Goal: Task Accomplishment & Management: Manage account settings

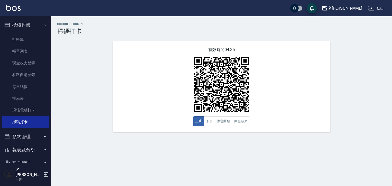
click at [20, 7] on img at bounding box center [13, 8] width 15 height 6
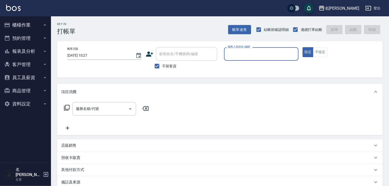
click at [282, 49] on div "服務人員姓名/編號" at bounding box center [261, 54] width 75 height 14
type input "歐麥-10"
type button "true"
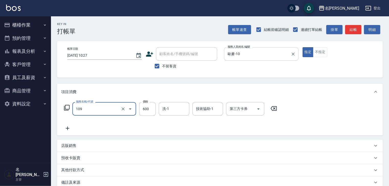
type input "基礎活氧健康洗/何首烏(109)"
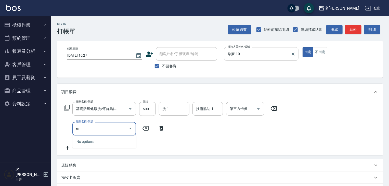
type input "r"
type input "洗+(鉑金)(640)"
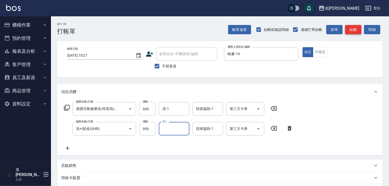
click at [349, 33] on button "結帳" at bounding box center [353, 29] width 16 height 9
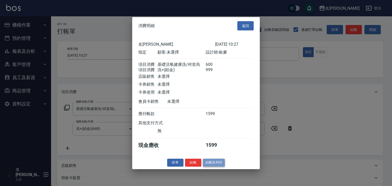
click at [223, 167] on button "結帳並列印" at bounding box center [214, 163] width 22 height 8
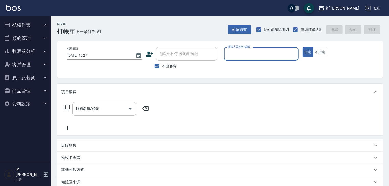
click at [30, 20] on button "櫃檯作業" at bounding box center [25, 24] width 47 height 13
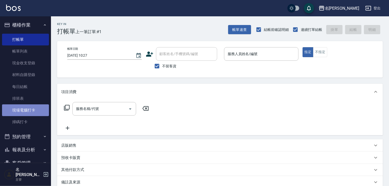
click at [29, 108] on link "現場電腦打卡" at bounding box center [25, 110] width 47 height 12
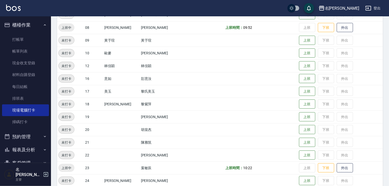
scroll to position [245, 0]
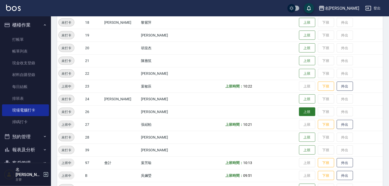
click at [300, 110] on button "上班" at bounding box center [307, 111] width 16 height 9
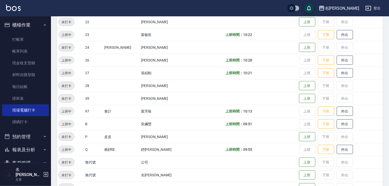
scroll to position [269, 0]
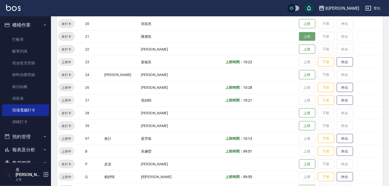
click at [301, 33] on button "上班" at bounding box center [307, 36] width 16 height 9
click at [8, 9] on img at bounding box center [13, 8] width 15 height 6
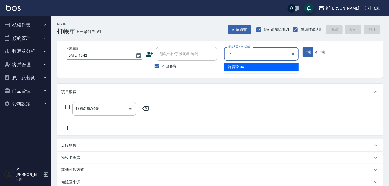
type input "[PERSON_NAME]-04"
type button "true"
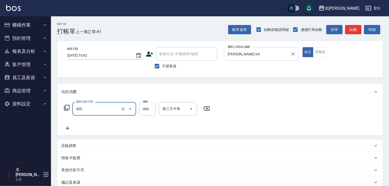
type input "洗髮(505)"
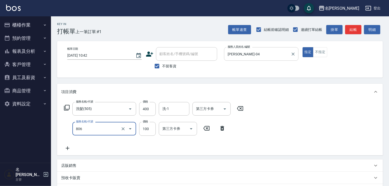
type input "電棒(806)"
click at [167, 101] on body "名留[PERSON_NAME] 登出 櫃檯作業 打帳單 帳單列表 現金收支登錄 材料自購登錄 每日結帳 排班表 現場電腦打卡 掃碼打卡 預約管理 預約管理 單…" at bounding box center [194, 132] width 389 height 264
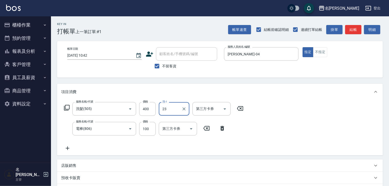
type input "[PERSON_NAME]-23"
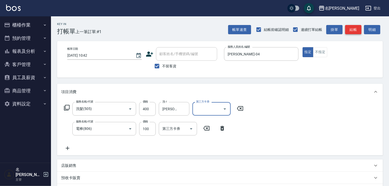
click at [352, 29] on button "結帳" at bounding box center [353, 29] width 16 height 9
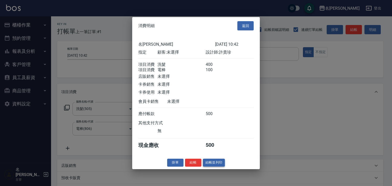
click at [214, 167] on button "結帳並列印" at bounding box center [214, 163] width 22 height 8
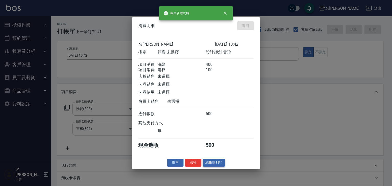
type input "[DATE] 10:43"
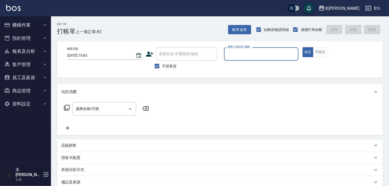
click at [267, 54] on input "服務人員姓名/編號" at bounding box center [262, 54] width 70 height 9
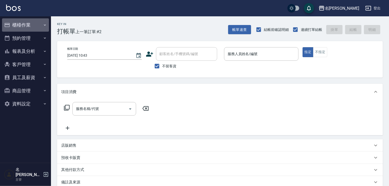
click at [24, 22] on button "櫃檯作業" at bounding box center [25, 24] width 47 height 13
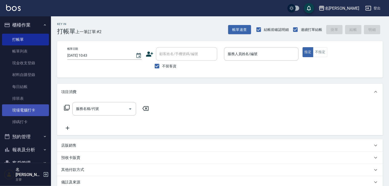
click at [22, 108] on link "現場電腦打卡" at bounding box center [25, 110] width 47 height 12
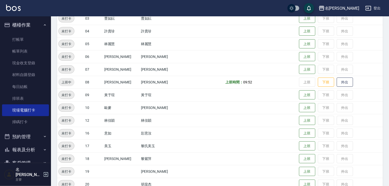
scroll to position [136, 0]
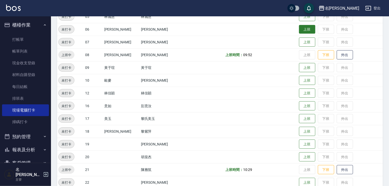
click at [299, 31] on button "上班" at bounding box center [307, 29] width 16 height 9
click at [19, 9] on img at bounding box center [13, 8] width 15 height 6
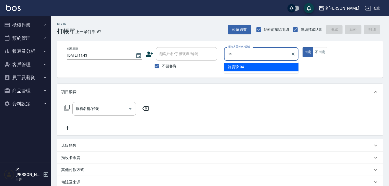
type input "[PERSON_NAME]-04"
type button "true"
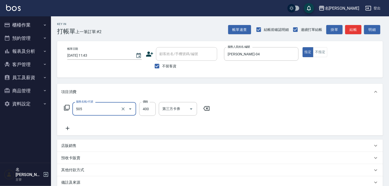
type input "洗髮(505)"
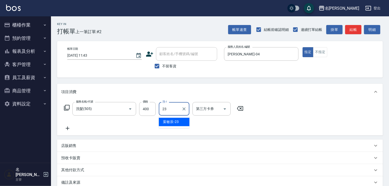
type input "[PERSON_NAME]-23"
click at [358, 34] on div "帳單速查 結帳前確認明細 連續打單結帳 掛單 結帳 明細" at bounding box center [305, 29] width 155 height 11
click at [357, 29] on button "結帳" at bounding box center [353, 29] width 16 height 9
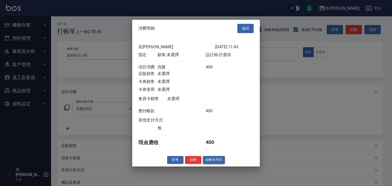
click at [220, 162] on button "結帳並列印" at bounding box center [214, 160] width 22 height 8
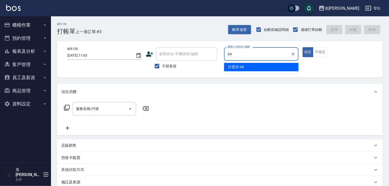
type input "[PERSON_NAME]-04"
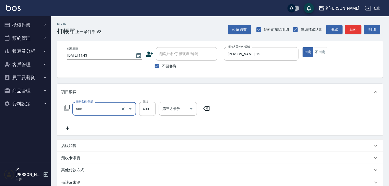
type input "洗髮(505)"
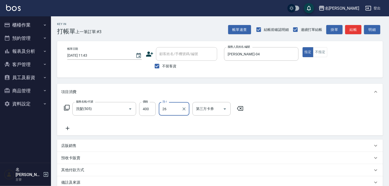
type input "[PERSON_NAME]筑-26"
click at [356, 30] on button "結帳" at bounding box center [353, 29] width 16 height 9
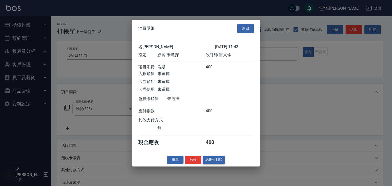
click at [224, 162] on div "掛單 結帳 結帳並列印" at bounding box center [196, 160] width 128 height 8
click at [224, 162] on button "結帳並列印" at bounding box center [214, 160] width 22 height 8
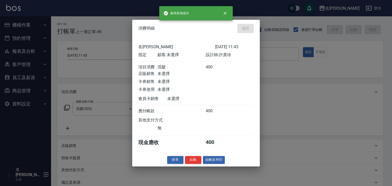
type input "[DATE] 11:55"
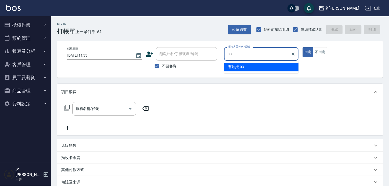
type input "[PERSON_NAME]-03"
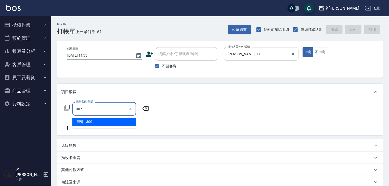
type input "剪髮(307)"
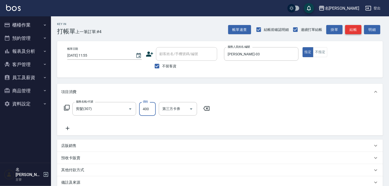
type input "400"
click at [352, 26] on button "結帳" at bounding box center [353, 29] width 16 height 9
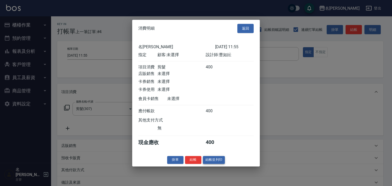
click at [224, 163] on button "結帳並列印" at bounding box center [214, 160] width 22 height 8
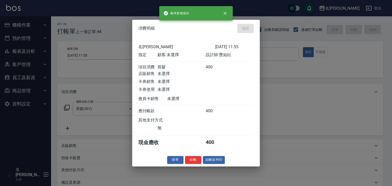
type input "[DATE] 12:05"
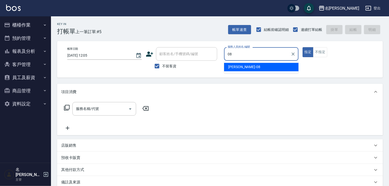
type input "[PERSON_NAME]-08"
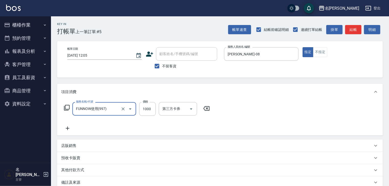
type input "FUNNOW使用(997)"
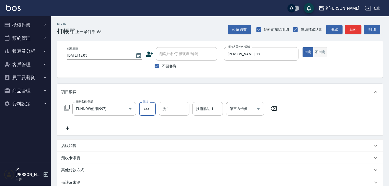
type input "399"
click at [317, 52] on button "不指定" at bounding box center [320, 52] width 14 height 10
click at [233, 112] on input "第三方卡券" at bounding box center [242, 108] width 26 height 9
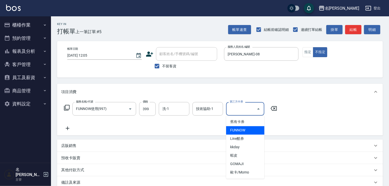
click at [239, 129] on span "FUNNOW" at bounding box center [245, 130] width 38 height 8
type input "FUNNOW"
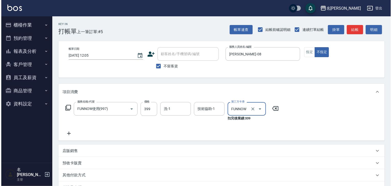
scroll to position [65, 0]
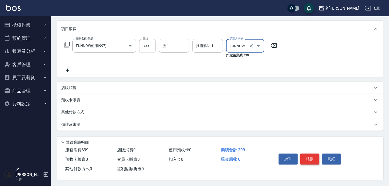
click at [315, 157] on button "結帳" at bounding box center [310, 159] width 19 height 11
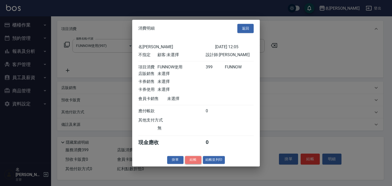
click at [197, 162] on button "結帳" at bounding box center [193, 160] width 16 height 8
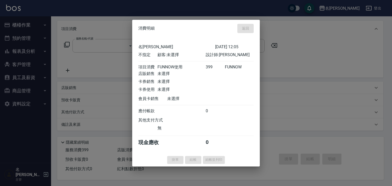
scroll to position [0, 0]
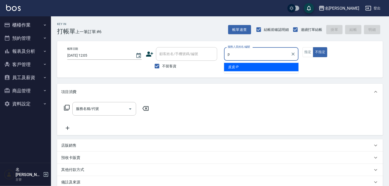
type input "皮皮-P"
type button "false"
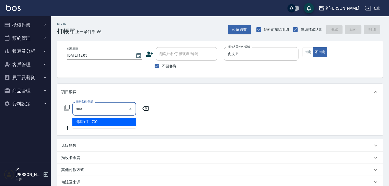
type input "修腳+手(903)"
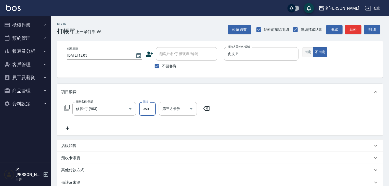
type input "950"
click at [309, 49] on button "指定" at bounding box center [308, 52] width 11 height 10
click at [348, 29] on button "結帳" at bounding box center [353, 29] width 16 height 9
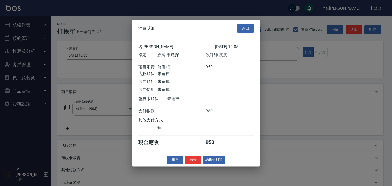
click at [216, 158] on div "消費明細 返回 名留[PERSON_NAME] [DATE] 12:05 指定 顧客: 未選擇 設計師: 皮皮 項目消費 修腳+手 950 店販銷售 未選擇 …" at bounding box center [196, 93] width 128 height 147
click at [216, 159] on button "結帳並列印" at bounding box center [214, 160] width 22 height 8
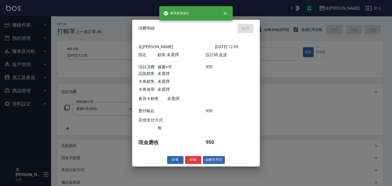
type input "[DATE] 12:36"
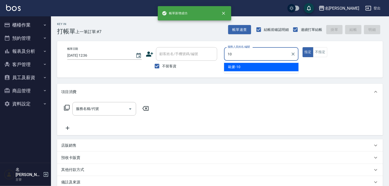
type input "歐麥-10"
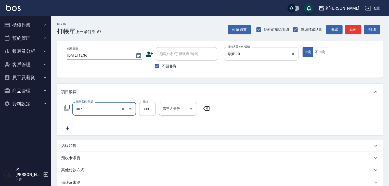
type input "剪髮(307)"
type input "500"
click at [357, 27] on button "結帳" at bounding box center [353, 29] width 16 height 9
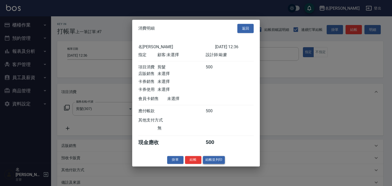
click at [220, 160] on button "結帳並列印" at bounding box center [214, 160] width 22 height 8
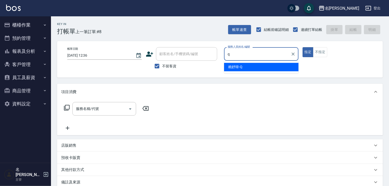
type input "[PERSON_NAME]"
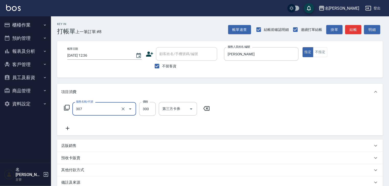
type input "剪髮(307)"
type input "1999"
click at [354, 30] on button "結帳" at bounding box center [353, 29] width 16 height 9
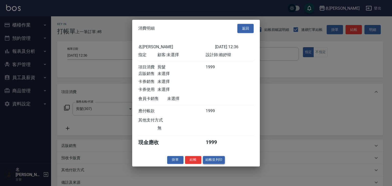
click at [220, 164] on button "結帳並列印" at bounding box center [214, 160] width 22 height 8
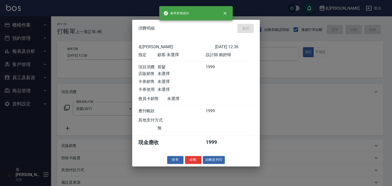
type input "[DATE] 13:20"
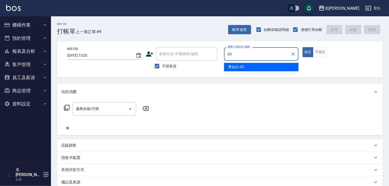
type input "[PERSON_NAME]-03"
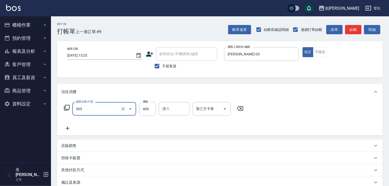
type input "洗髮(505)"
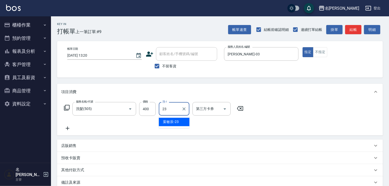
type input "[PERSON_NAME]-23"
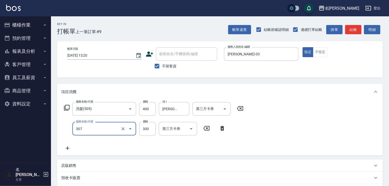
type input "剪髮(307)"
type input "700"
click at [351, 30] on button "結帳" at bounding box center [353, 29] width 16 height 9
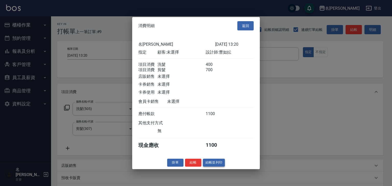
click at [214, 164] on button "結帳並列印" at bounding box center [214, 163] width 22 height 8
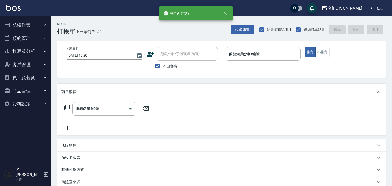
type input "[DATE] 13:33"
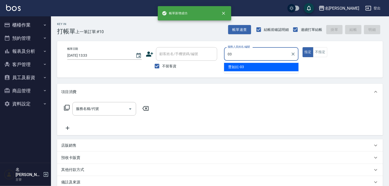
type input "[PERSON_NAME]-03"
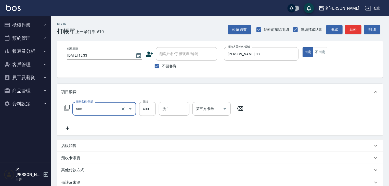
type input "洗髮(505)"
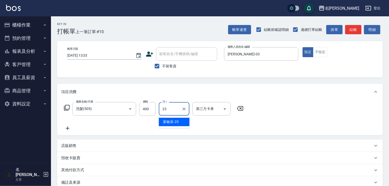
type input "[PERSON_NAME]-23"
click at [356, 28] on button "結帳" at bounding box center [353, 29] width 16 height 9
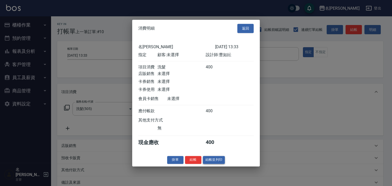
click at [214, 163] on button "結帳並列印" at bounding box center [214, 160] width 22 height 8
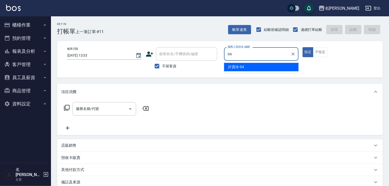
type input "[PERSON_NAME]-04"
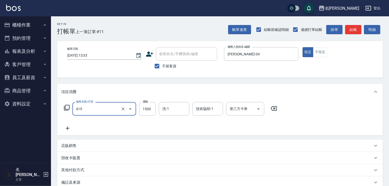
type input "染髮1500↑(415)"
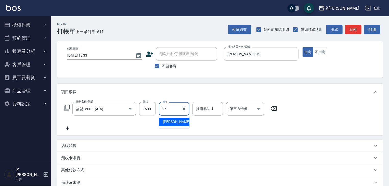
type input "[PERSON_NAME]筑-26"
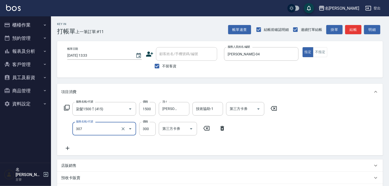
type input "剪髮(307)"
type input "500"
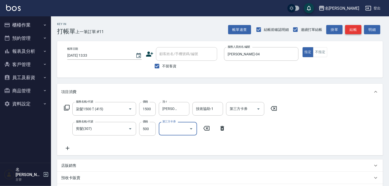
click at [352, 32] on button "結帳" at bounding box center [353, 29] width 16 height 9
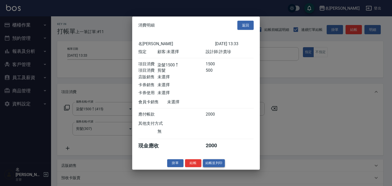
click at [211, 165] on button "結帳並列印" at bounding box center [214, 163] width 22 height 8
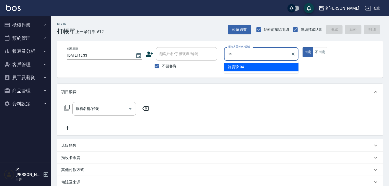
type input "[PERSON_NAME]-04"
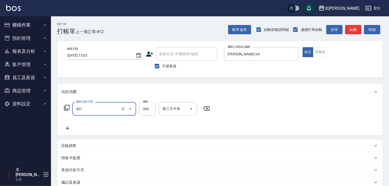
type input "剪髮(307)"
type input "450"
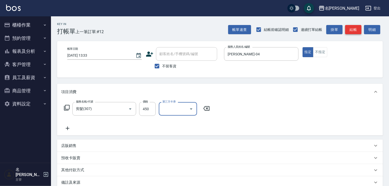
click at [356, 29] on button "結帳" at bounding box center [353, 29] width 16 height 9
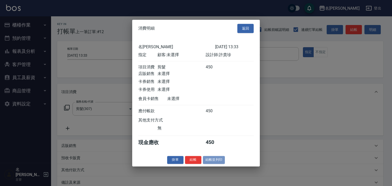
click at [220, 162] on button "結帳並列印" at bounding box center [214, 160] width 22 height 8
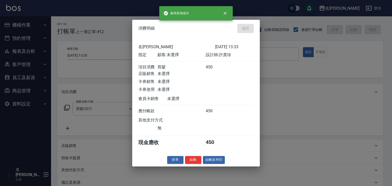
type input "[DATE] 13:34"
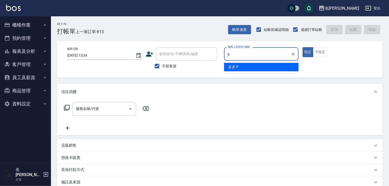
type input "皮皮-P"
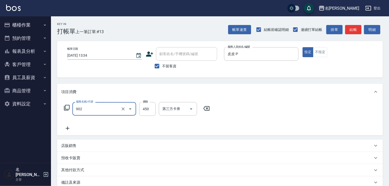
type input "修腳指甲(902)"
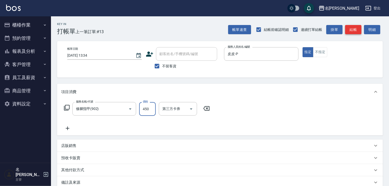
click at [352, 33] on button "結帳" at bounding box center [353, 29] width 16 height 9
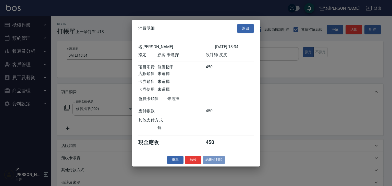
click at [222, 162] on button "結帳並列印" at bounding box center [214, 160] width 22 height 8
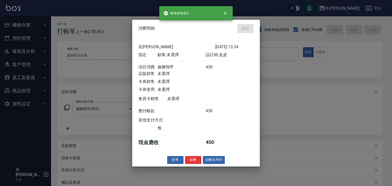
type input "[DATE] 13:38"
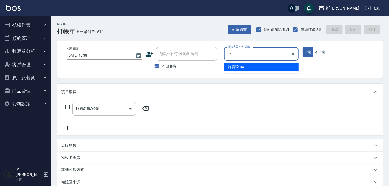
type input "[PERSON_NAME]-04"
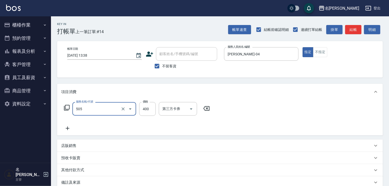
type input "洗髮(505)"
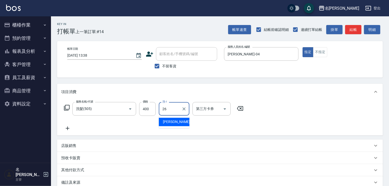
type input "[PERSON_NAME]筑-26"
click at [357, 33] on div "帳單速查 結帳前確認明細 連續打單結帳 掛單 結帳 明細" at bounding box center [305, 29] width 155 height 11
click at [357, 32] on button "結帳" at bounding box center [353, 29] width 16 height 9
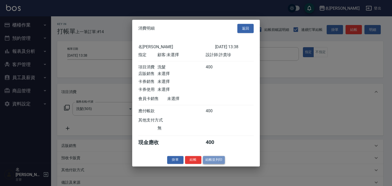
click at [216, 162] on button "結帳並列印" at bounding box center [214, 160] width 22 height 8
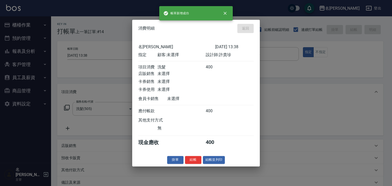
type input "[DATE] 13:43"
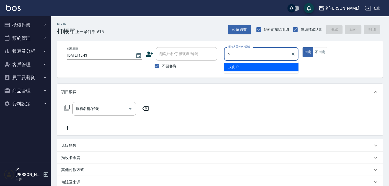
type input "皮皮-P"
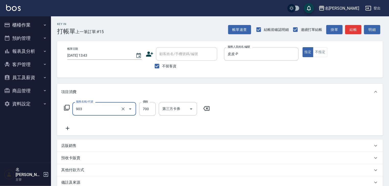
type input "修腳+手(903)"
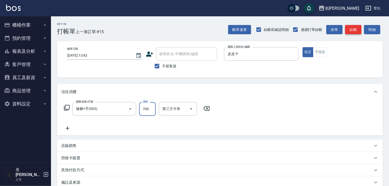
click at [353, 32] on button "結帳" at bounding box center [353, 29] width 16 height 9
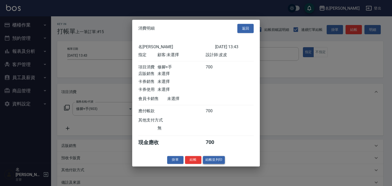
click at [214, 159] on button "結帳並列印" at bounding box center [214, 160] width 22 height 8
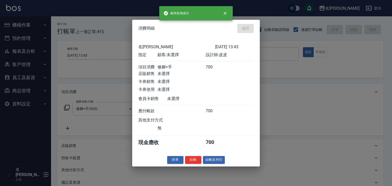
type input "[DATE] 13:48"
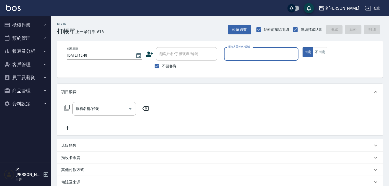
click at [23, 22] on button "櫃檯作業" at bounding box center [25, 24] width 47 height 13
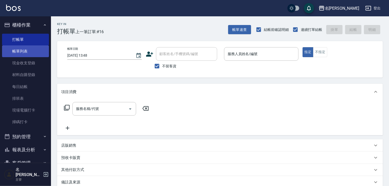
click at [35, 49] on link "帳單列表" at bounding box center [25, 51] width 47 height 12
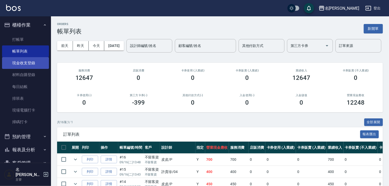
click at [40, 65] on link "現金收支登錄" at bounding box center [25, 63] width 47 height 12
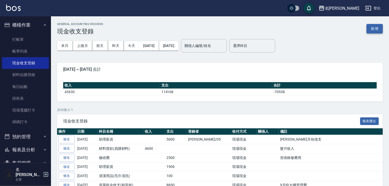
click at [379, 24] on button "新增" at bounding box center [375, 28] width 16 height 9
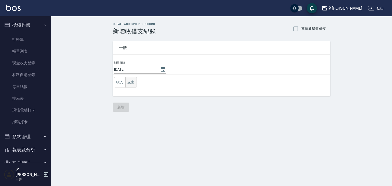
click at [133, 84] on button "支出" at bounding box center [130, 82] width 11 height 10
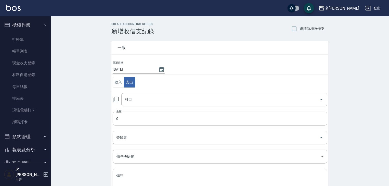
click at [116, 98] on icon at bounding box center [116, 99] width 6 height 6
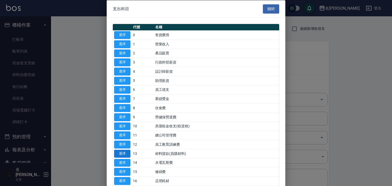
click at [116, 151] on button "選擇" at bounding box center [122, 154] width 16 height 8
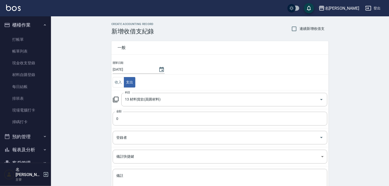
click at [116, 97] on icon at bounding box center [116, 99] width 6 height 6
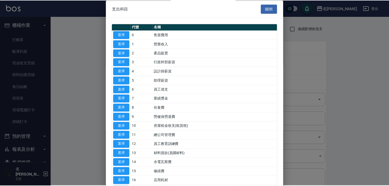
scroll to position [54, 0]
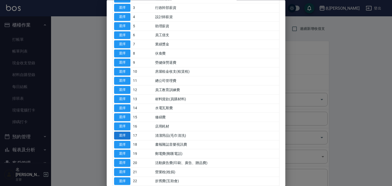
click at [125, 135] on button "選擇" at bounding box center [122, 136] width 16 height 8
type input "17 清潔用品(毛巾清洗)"
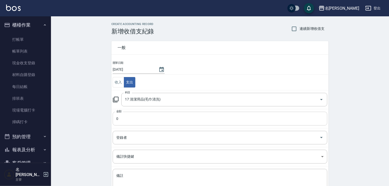
click at [128, 121] on input "0" at bounding box center [220, 119] width 215 height 14
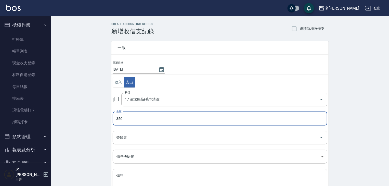
scroll to position [39, 0]
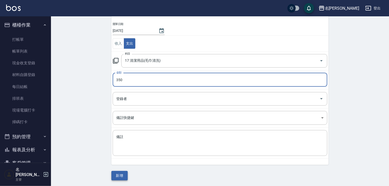
type input "350"
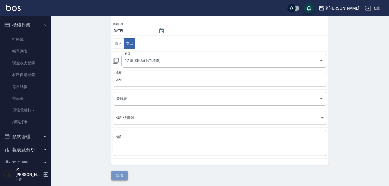
click at [119, 176] on button "新增" at bounding box center [120, 175] width 16 height 9
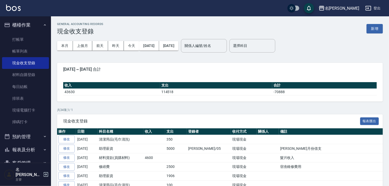
click at [12, 11] on img at bounding box center [13, 8] width 15 height 6
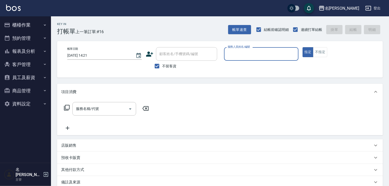
click at [287, 55] on input "服務人員姓名/編號" at bounding box center [262, 54] width 70 height 9
type input "[PERSON_NAME]-0"
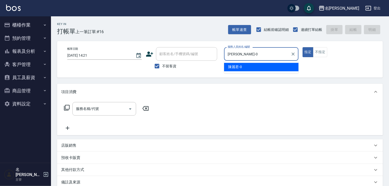
type button "true"
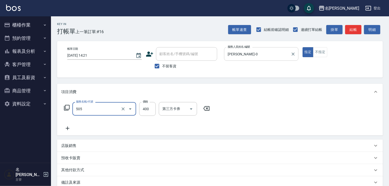
type input "洗髮(505)"
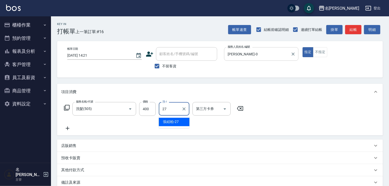
type input "張紹柏-27"
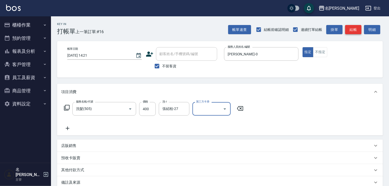
click at [356, 30] on button "結帳" at bounding box center [353, 29] width 16 height 9
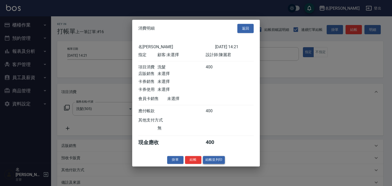
click at [206, 162] on button "結帳並列印" at bounding box center [214, 160] width 22 height 8
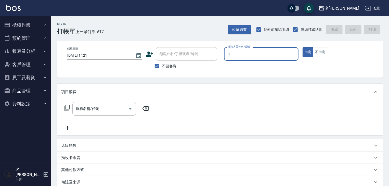
type input "[PERSON_NAME]-0"
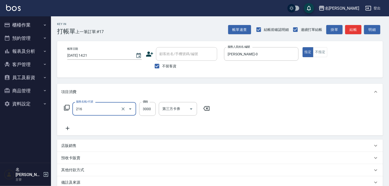
type input "陶瓷、溫朔燙(自備)(216)"
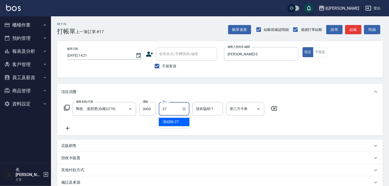
type input "張紹柏-27"
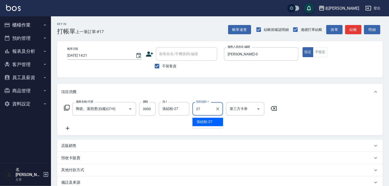
type input "張紹柏-27"
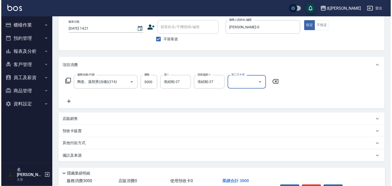
scroll to position [60, 0]
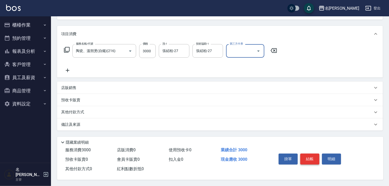
click at [314, 155] on button "結帳" at bounding box center [310, 159] width 19 height 11
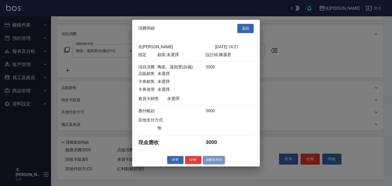
click at [215, 164] on button "結帳並列印" at bounding box center [214, 160] width 22 height 8
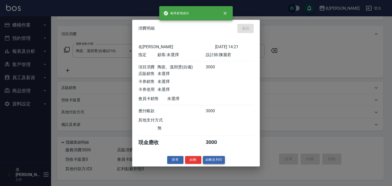
type input "[DATE] 14:24"
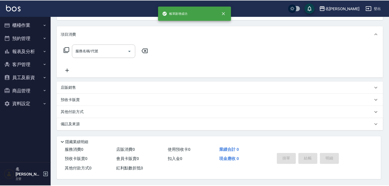
scroll to position [0, 0]
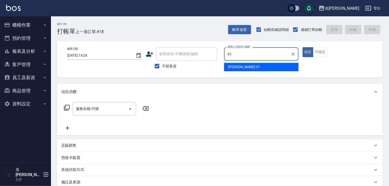
type input "[PERSON_NAME]-01"
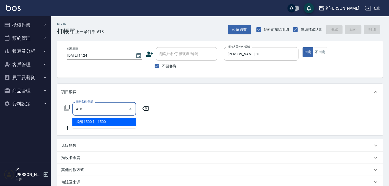
type input "染髮1500↑(415)"
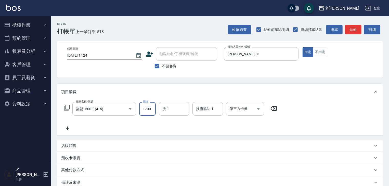
type input "1700"
type input "[PERSON_NAME]-22"
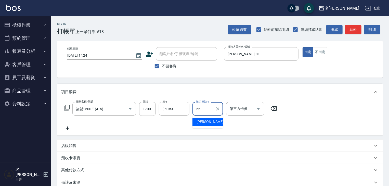
type input "[PERSON_NAME]-22"
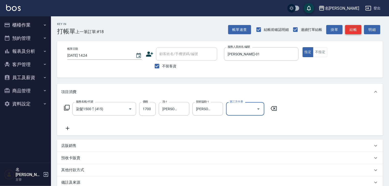
click at [351, 33] on button "結帳" at bounding box center [353, 29] width 16 height 9
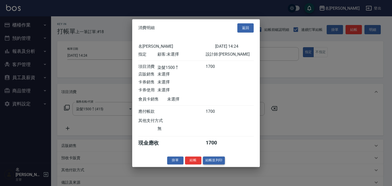
click at [212, 164] on button "結帳並列印" at bounding box center [214, 160] width 22 height 8
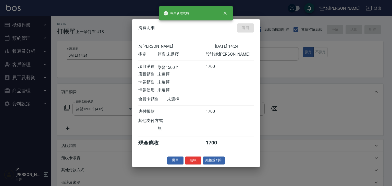
type input "[DATE] 14:26"
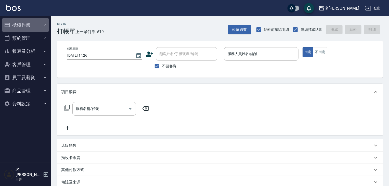
click at [35, 27] on button "櫃檯作業" at bounding box center [25, 24] width 47 height 13
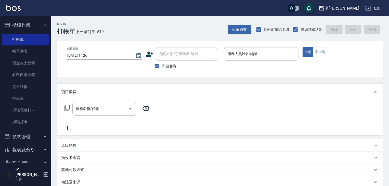
drag, startPoint x: 22, startPoint y: 51, endPoint x: 125, endPoint y: 80, distance: 106.1
click at [22, 51] on link "帳單列表" at bounding box center [25, 51] width 47 height 12
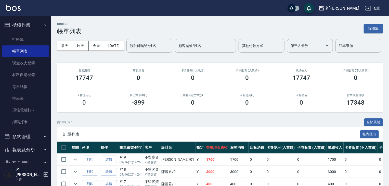
scroll to position [109, 0]
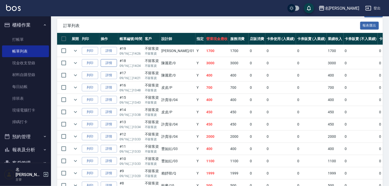
click at [113, 67] on link "詳情" at bounding box center [109, 63] width 16 height 8
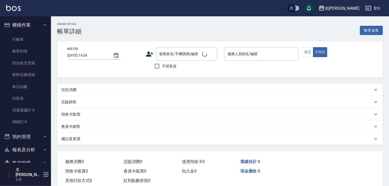
type input "[DATE] 14:24"
checkbox input "true"
type input "[PERSON_NAME]-0"
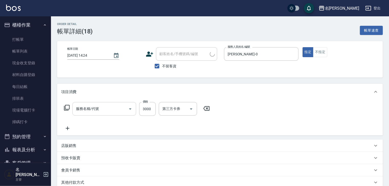
type input "陶瓷、溫朔燙(自備)(216)"
click at [67, 129] on icon at bounding box center [67, 128] width 13 height 6
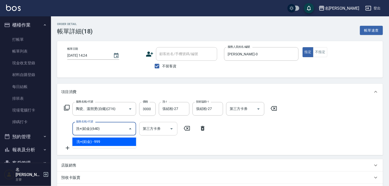
type input "洗+(鉑金)(640)"
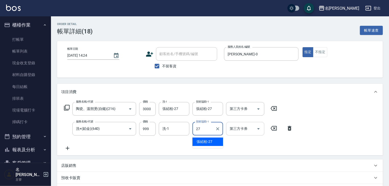
type input "張紹柏-27"
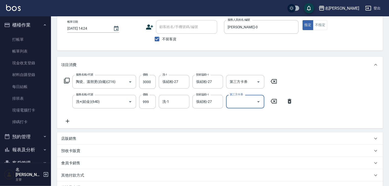
scroll to position [89, 0]
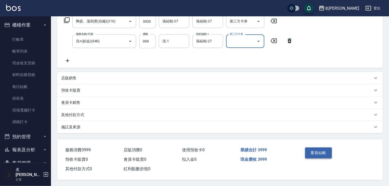
click at [328, 147] on button "重新結帳" at bounding box center [318, 152] width 27 height 11
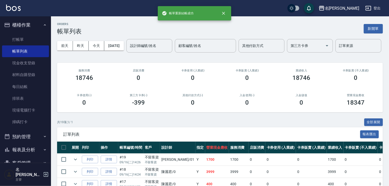
scroll to position [82, 0]
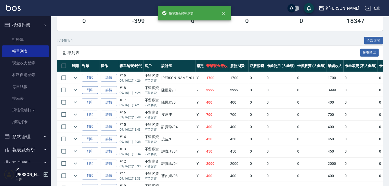
click at [91, 94] on button "列印" at bounding box center [90, 90] width 16 height 8
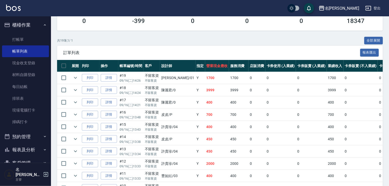
click at [19, 5] on img at bounding box center [13, 8] width 15 height 6
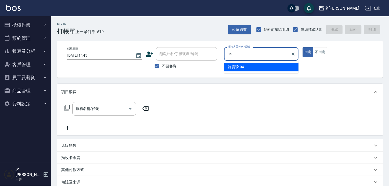
type input "[PERSON_NAME]-04"
type button "true"
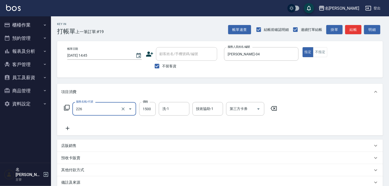
type input "冷燙自購1500↑(226)"
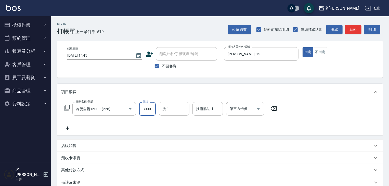
type input "3000"
type input "[PERSON_NAME]-23"
click at [357, 30] on button "結帳" at bounding box center [353, 29] width 16 height 9
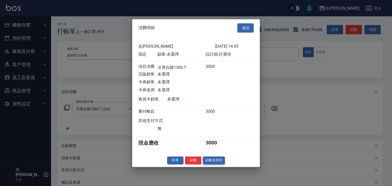
click at [218, 164] on button "結帳並列印" at bounding box center [214, 160] width 22 height 8
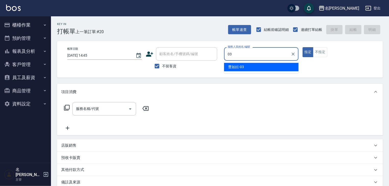
type input "[PERSON_NAME]-03"
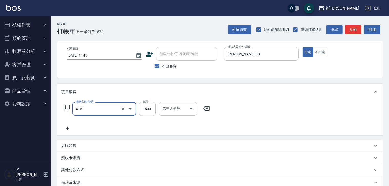
type input "染髮1500↑(415)"
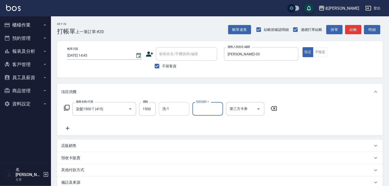
click at [186, 109] on input "洗-1" at bounding box center [174, 108] width 26 height 9
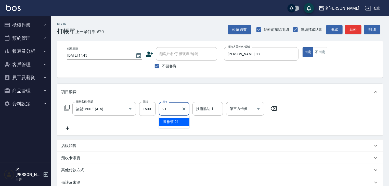
type input "[PERSON_NAME]-21"
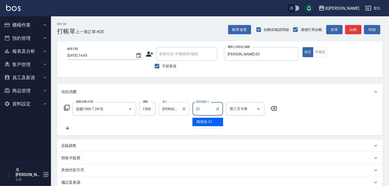
type input "[PERSON_NAME]-21"
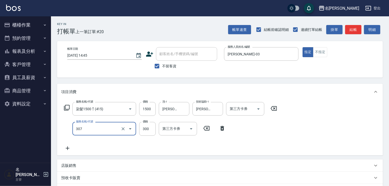
type input "剪髮(307)"
click at [147, 129] on input "7700" at bounding box center [147, 129] width 17 height 14
type input "700"
click at [144, 165] on div "店販銷售" at bounding box center [217, 165] width 312 height 5
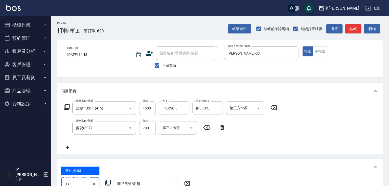
type input "[PERSON_NAME]-03"
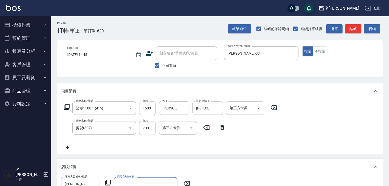
scroll to position [3, 0]
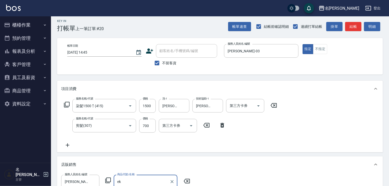
type input "e"
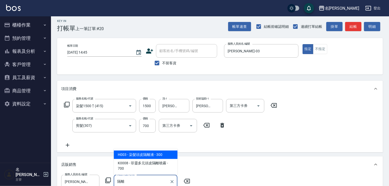
type input "染髮頭皮隔離液"
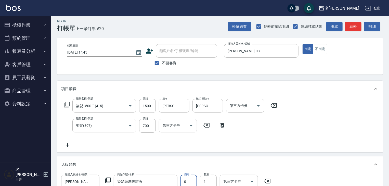
scroll to position [6, 0]
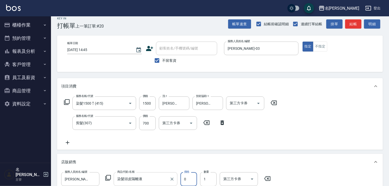
click at [153, 175] on input "染髮頭皮隔離液" at bounding box center [142, 179] width 52 height 9
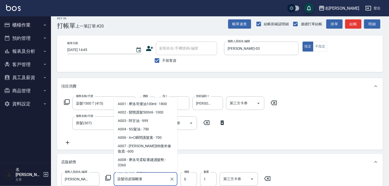
scroll to position [790, 0]
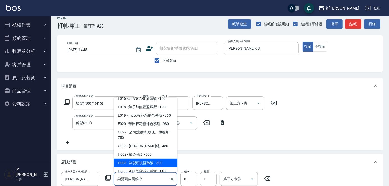
click at [164, 167] on span "H003 - 染髮頭皮隔離液 - 300" at bounding box center [146, 163] width 64 height 8
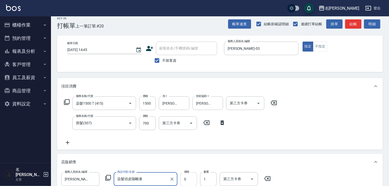
click at [187, 179] on input "0" at bounding box center [189, 179] width 17 height 14
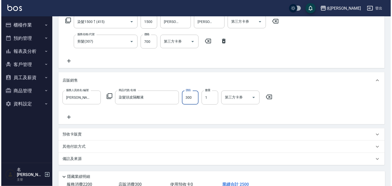
scroll to position [123, 0]
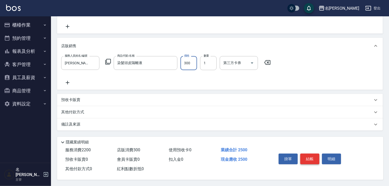
type input "300"
click at [313, 158] on button "結帳" at bounding box center [310, 159] width 19 height 11
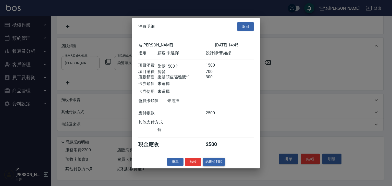
click at [212, 166] on button "結帳並列印" at bounding box center [214, 162] width 22 height 8
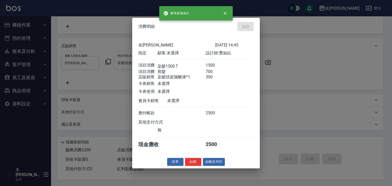
type input "[DATE] 14:53"
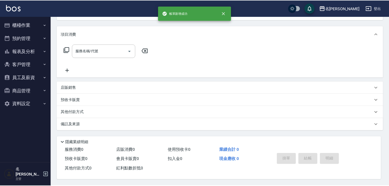
scroll to position [0, 0]
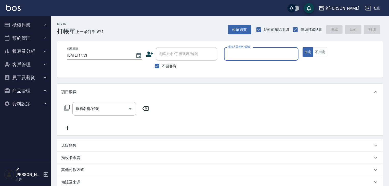
type input "ㄆ"
type input "[PERSON_NAME]"
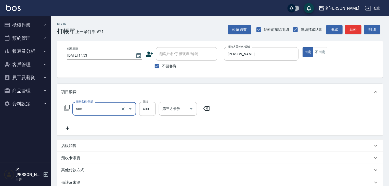
type input "洗髮(505)"
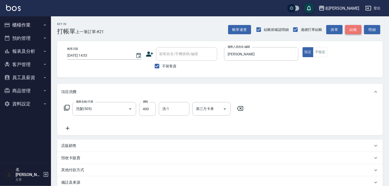
click at [360, 25] on button "結帳" at bounding box center [353, 29] width 16 height 9
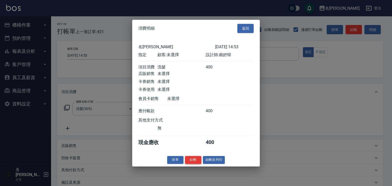
click at [194, 163] on button "結帳" at bounding box center [193, 160] width 16 height 8
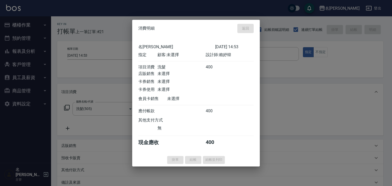
type input "[DATE] 15:05"
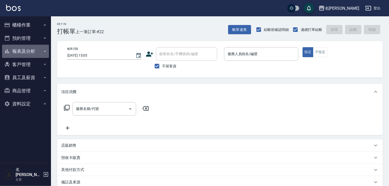
click at [22, 52] on button "報表及分析" at bounding box center [25, 51] width 47 height 13
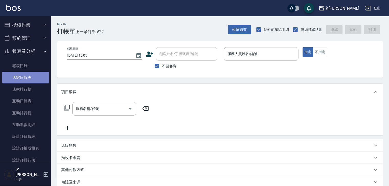
click at [31, 74] on link "店家日報表" at bounding box center [25, 78] width 47 height 12
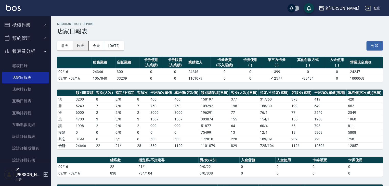
click at [83, 48] on button "昨天" at bounding box center [81, 45] width 16 height 9
click at [16, 24] on button "櫃檯作業" at bounding box center [25, 24] width 47 height 13
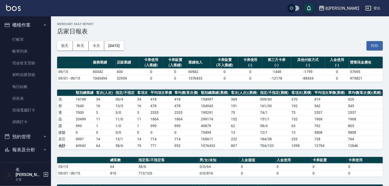
click at [20, 24] on button "櫃檯作業" at bounding box center [25, 24] width 47 height 13
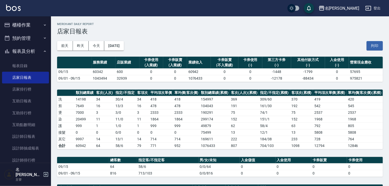
click at [22, 28] on button "櫃檯作業" at bounding box center [25, 24] width 47 height 13
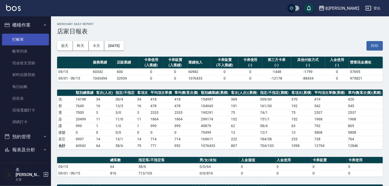
click at [22, 37] on link "打帳單" at bounding box center [25, 40] width 47 height 12
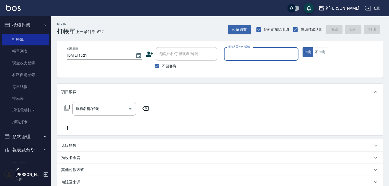
click at [268, 54] on input "服務人員姓名/編號" at bounding box center [262, 54] width 70 height 9
type input "[PERSON_NAME]"
type button "true"
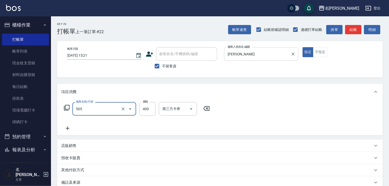
type input "洗髮(505)"
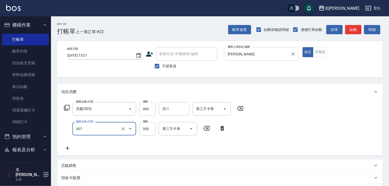
type input "剪髮(307)"
type input "500"
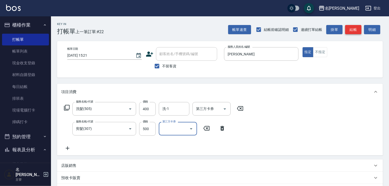
click at [353, 28] on button "結帳" at bounding box center [353, 29] width 16 height 9
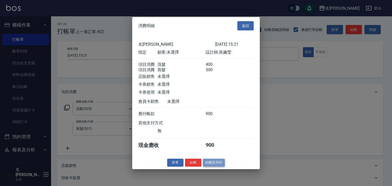
click at [208, 165] on button "結帳並列印" at bounding box center [214, 163] width 22 height 8
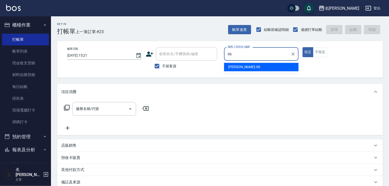
type input "[PERSON_NAME]-06"
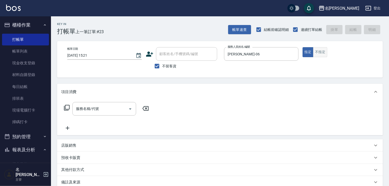
click at [316, 53] on button "不指定" at bounding box center [320, 52] width 14 height 10
click at [90, 109] on input "服務名稱/代號" at bounding box center [101, 108] width 52 height 9
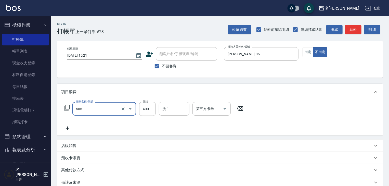
type input "洗髮(505)"
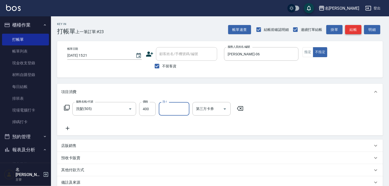
click at [356, 28] on button "結帳" at bounding box center [353, 29] width 16 height 9
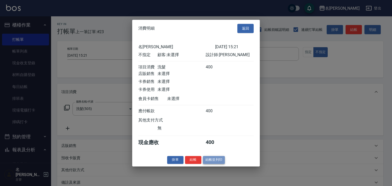
click at [212, 163] on button "結帳並列印" at bounding box center [214, 160] width 22 height 8
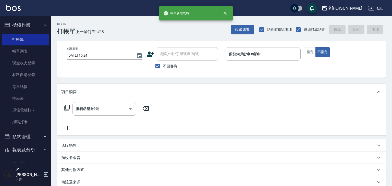
type input "[DATE] 15:24"
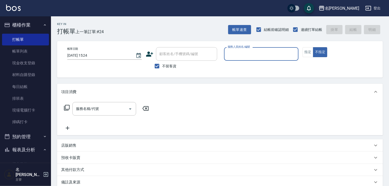
click at [264, 55] on input "服務人員姓名/編號" at bounding box center [262, 54] width 70 height 9
type input "[PERSON_NAME]-08"
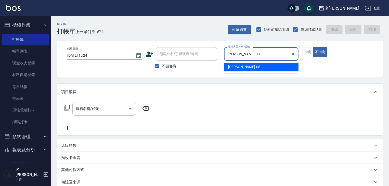
type button "false"
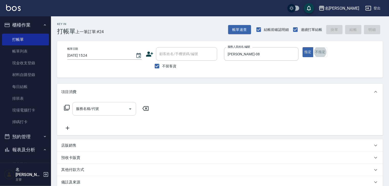
click at [113, 106] on input "服務名稱/代號" at bounding box center [101, 108] width 52 height 9
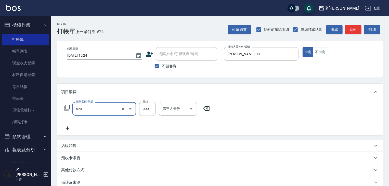
type input "頭皮SPA洗(523)"
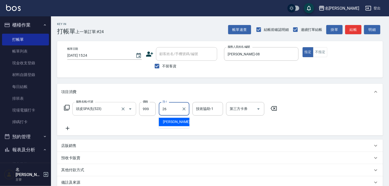
type input "[PERSON_NAME]筑-26"
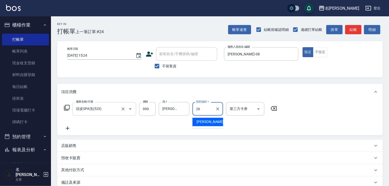
type input "[PERSON_NAME]筑-26"
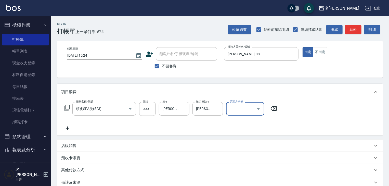
scroll to position [60, 0]
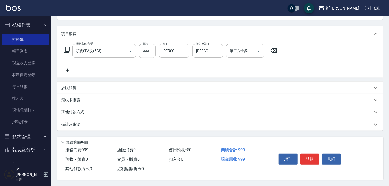
click at [69, 112] on p "其他付款方式" at bounding box center [74, 112] width 26 height 6
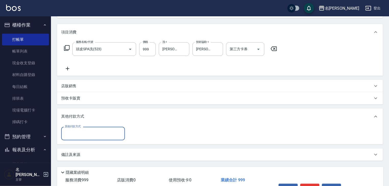
scroll to position [0, 0]
click at [68, 132] on input "其他付款方式" at bounding box center [93, 133] width 59 height 9
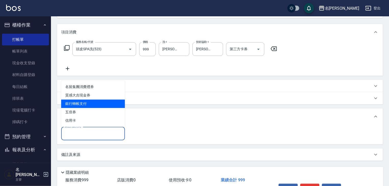
click at [75, 103] on span "銀行轉帳支付" at bounding box center [93, 104] width 64 height 8
type input "銀行轉帳支付"
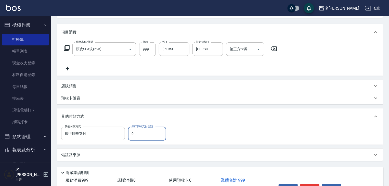
click at [142, 138] on input "0" at bounding box center [147, 134] width 38 height 14
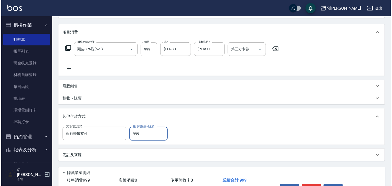
scroll to position [92, 0]
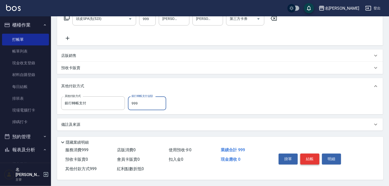
type input "999"
click at [314, 162] on button "結帳" at bounding box center [310, 159] width 19 height 11
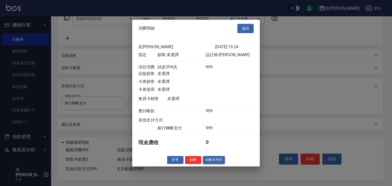
click at [223, 163] on button "結帳並列印" at bounding box center [214, 160] width 22 height 8
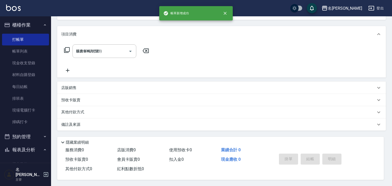
type input "[DATE] 15:39"
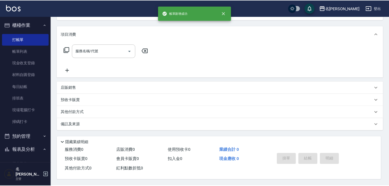
scroll to position [0, 0]
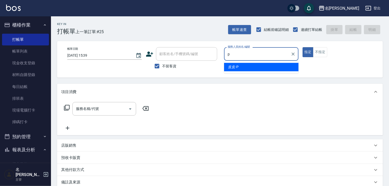
type input "皮皮-P"
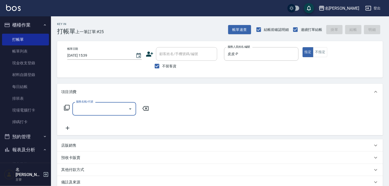
type input "0"
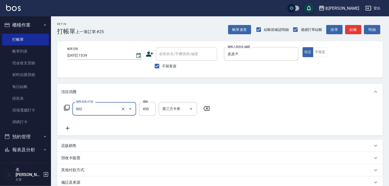
type input "修腳指甲(902)"
type input "500"
click at [358, 31] on button "結帳" at bounding box center [353, 29] width 16 height 9
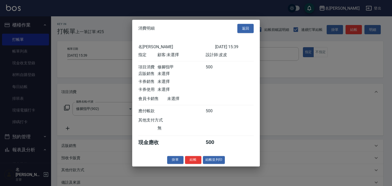
click at [212, 160] on button "結帳並列印" at bounding box center [214, 160] width 22 height 8
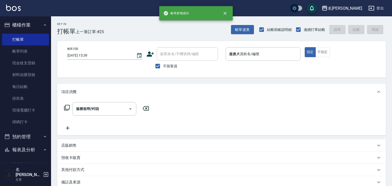
type input "[DATE] 15:50"
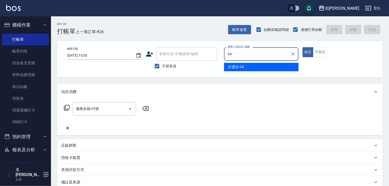
type input "[PERSON_NAME]-04"
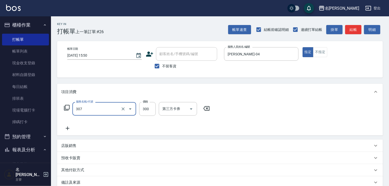
type input "剪髮(307)"
type input "500"
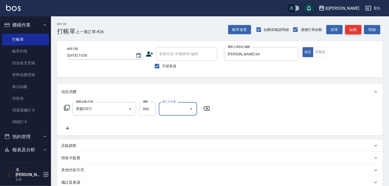
click at [362, 30] on button "結帳" at bounding box center [353, 29] width 16 height 9
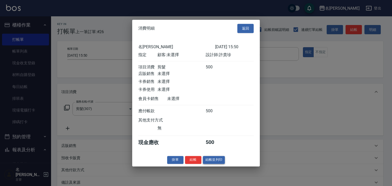
click at [220, 162] on button "結帳並列印" at bounding box center [214, 160] width 22 height 8
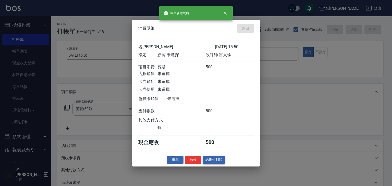
type input "[DATE] 15:53"
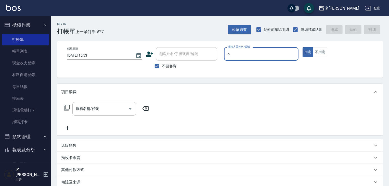
type input "皮皮-P"
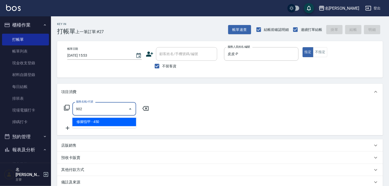
type input "修腳指甲(902)"
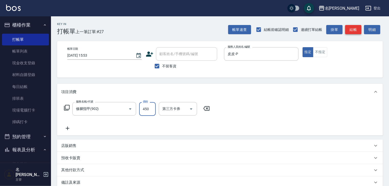
click at [353, 31] on button "結帳" at bounding box center [353, 29] width 16 height 9
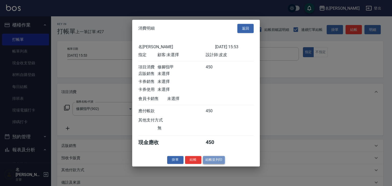
click at [211, 162] on button "結帳並列印" at bounding box center [214, 160] width 22 height 8
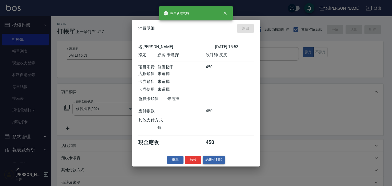
type input "[DATE] 15:54"
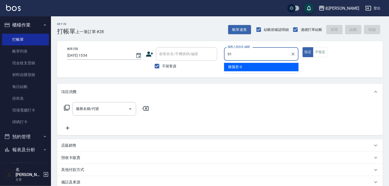
type input "[PERSON_NAME]-01"
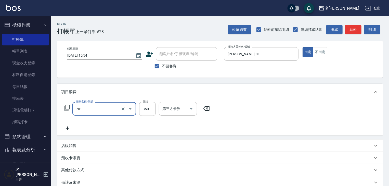
type input "梳髮(701)"
click at [140, 109] on input "350" at bounding box center [147, 109] width 17 height 14
click at [355, 28] on button "結帳" at bounding box center [353, 29] width 16 height 9
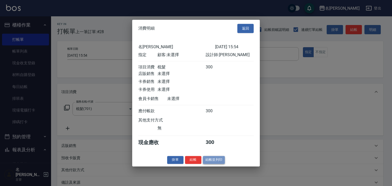
click at [210, 164] on button "結帳並列印" at bounding box center [214, 160] width 22 height 8
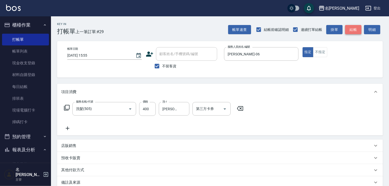
click at [353, 29] on button "結帳" at bounding box center [353, 29] width 16 height 9
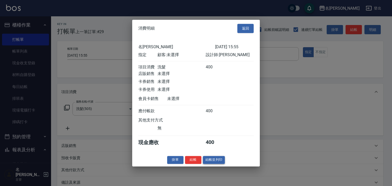
click at [216, 164] on button "結帳並列印" at bounding box center [214, 160] width 22 height 8
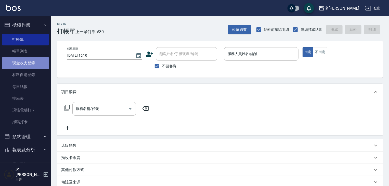
click at [36, 58] on link "現金收支登錄" at bounding box center [25, 63] width 47 height 12
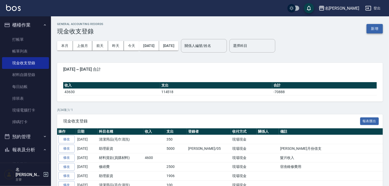
click at [382, 30] on button "新增" at bounding box center [375, 28] width 16 height 9
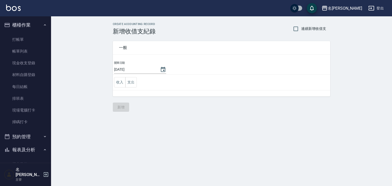
click at [112, 87] on div "一般 開單日期 [DATE] 收入 支出" at bounding box center [219, 65] width 224 height 61
click at [115, 84] on button "收入" at bounding box center [119, 82] width 11 height 10
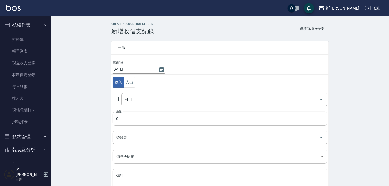
click at [114, 99] on icon at bounding box center [116, 100] width 6 height 6
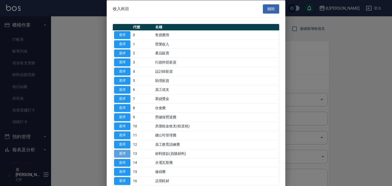
click at [123, 152] on button "選擇" at bounding box center [122, 154] width 16 height 8
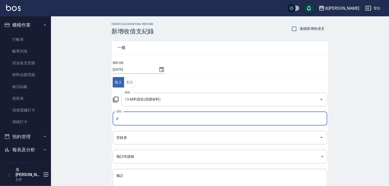
click at [142, 116] on input "0" at bounding box center [220, 119] width 215 height 14
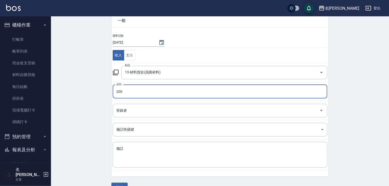
scroll to position [39, 0]
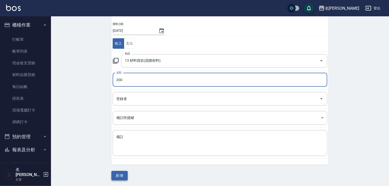
click at [123, 171] on button "新增" at bounding box center [120, 175] width 16 height 9
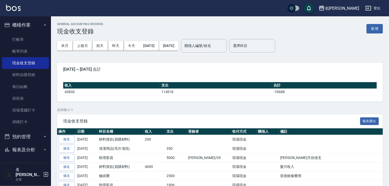
click at [14, 6] on img at bounding box center [13, 8] width 15 height 6
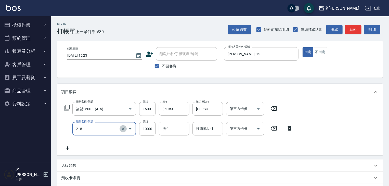
click at [124, 128] on icon "Clear" at bounding box center [123, 128] width 5 height 5
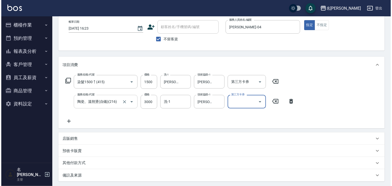
scroll to position [80, 0]
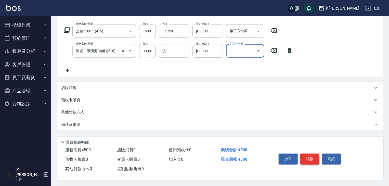
click at [313, 159] on button "結帳" at bounding box center [310, 159] width 19 height 11
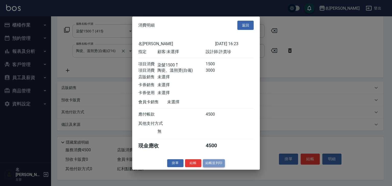
click at [214, 164] on button "結帳並列印" at bounding box center [214, 163] width 22 height 8
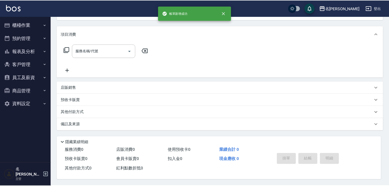
scroll to position [0, 0]
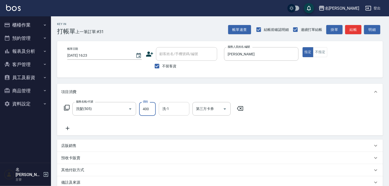
click at [170, 108] on input "洗-1" at bounding box center [174, 108] width 26 height 9
click at [70, 125] on div "服務名稱/代號 洗髮(505) 服務名稱/代號 價格 400 價格 洗-1 [PERSON_NAME]宇-22 洗-1 第三方卡券 第三方卡券" at bounding box center [153, 116] width 185 height 29
click at [67, 128] on icon at bounding box center [68, 129] width 4 height 4
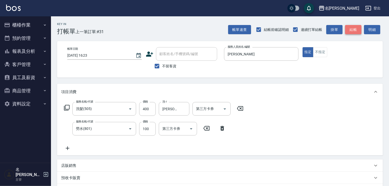
click at [354, 31] on button "結帳" at bounding box center [353, 29] width 16 height 9
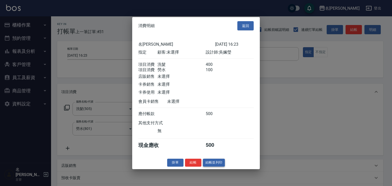
click at [218, 167] on button "結帳並列印" at bounding box center [214, 163] width 22 height 8
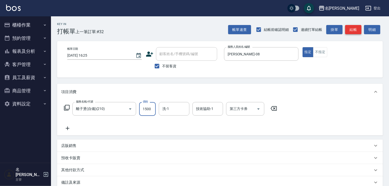
click at [360, 29] on button "結帳" at bounding box center [353, 29] width 16 height 9
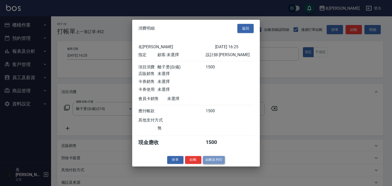
click at [212, 159] on button "結帳並列印" at bounding box center [214, 160] width 22 height 8
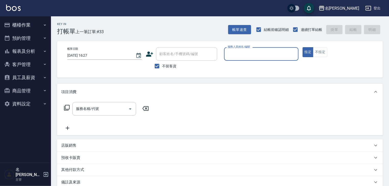
click at [260, 49] on div "服務人員姓名/編號" at bounding box center [261, 54] width 75 height 14
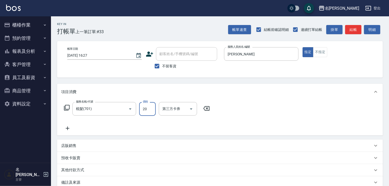
click at [210, 107] on icon at bounding box center [206, 108] width 13 height 6
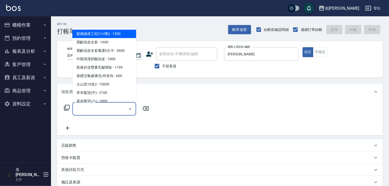
click at [118, 111] on input "服務名稱/代號" at bounding box center [101, 108] width 52 height 9
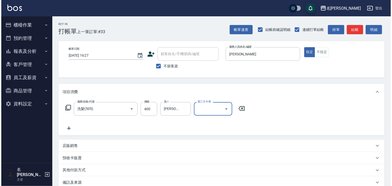
scroll to position [60, 0]
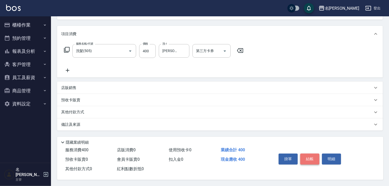
click at [311, 154] on button "結帳" at bounding box center [310, 159] width 19 height 11
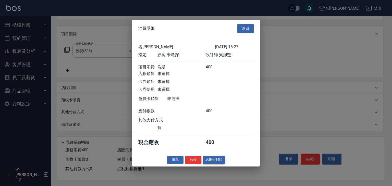
drag, startPoint x: 227, startPoint y: 164, endPoint x: 221, endPoint y: 165, distance: 5.4
click at [226, 164] on div "掛單 結帳 結帳並列印" at bounding box center [196, 160] width 128 height 8
click at [221, 164] on button "結帳並列印" at bounding box center [214, 160] width 22 height 8
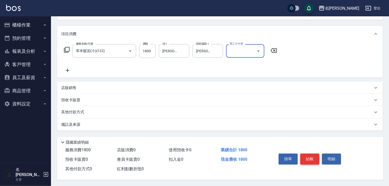
click at [315, 155] on button "結帳" at bounding box center [310, 159] width 19 height 11
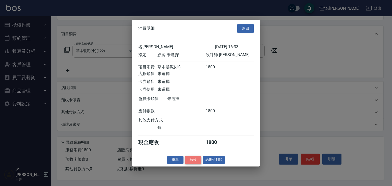
click at [191, 162] on button "結帳" at bounding box center [193, 160] width 16 height 8
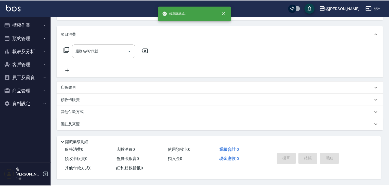
scroll to position [0, 0]
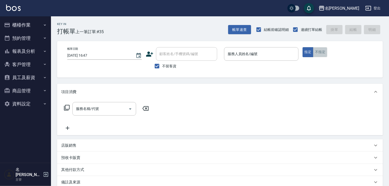
click at [327, 49] on button "不指定" at bounding box center [320, 52] width 14 height 10
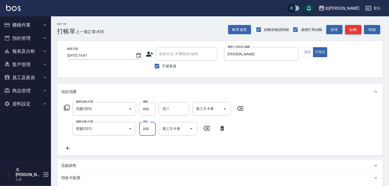
click at [357, 30] on button "結帳" at bounding box center [353, 29] width 16 height 9
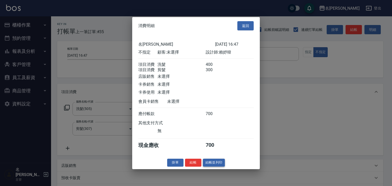
click at [219, 162] on div "消費明細 返回 名留[PERSON_NAME] [DATE] 16:47 不指定 顧客: 未選擇 設計師: 賴妤韓 項目消費 洗髮 400 項目消費 剪髮 3…" at bounding box center [196, 93] width 128 height 152
click at [219, 164] on button "結帳並列印" at bounding box center [214, 163] width 22 height 8
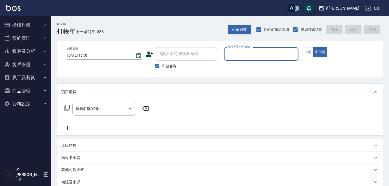
click at [273, 58] on input "服務人員姓名/編號" at bounding box center [262, 54] width 70 height 9
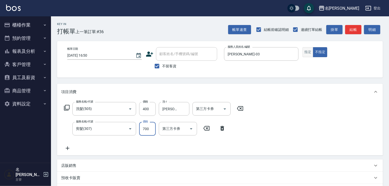
click at [303, 52] on button "指定" at bounding box center [308, 52] width 11 height 10
click at [350, 30] on button "結帳" at bounding box center [353, 29] width 16 height 9
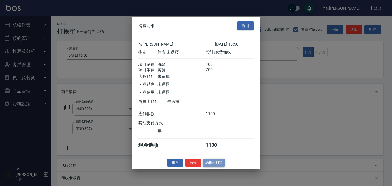
click at [219, 164] on button "結帳並列印" at bounding box center [214, 163] width 22 height 8
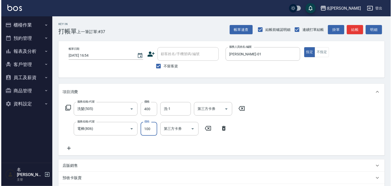
scroll to position [80, 0]
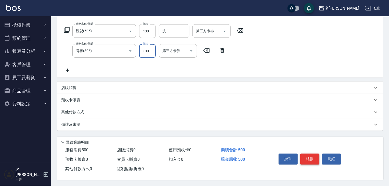
click at [310, 159] on button "結帳" at bounding box center [310, 159] width 19 height 11
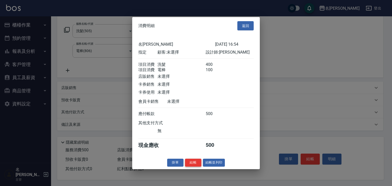
click at [195, 167] on button "結帳" at bounding box center [193, 163] width 16 height 8
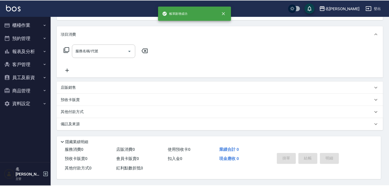
scroll to position [0, 0]
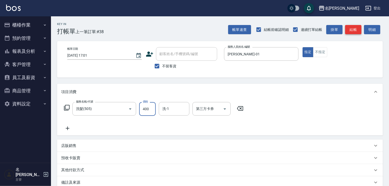
click at [355, 29] on button "結帳" at bounding box center [353, 29] width 16 height 9
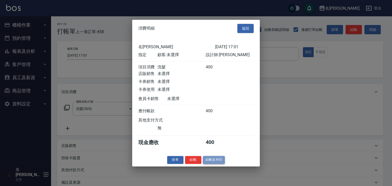
click at [213, 164] on button "結帳並列印" at bounding box center [214, 160] width 22 height 8
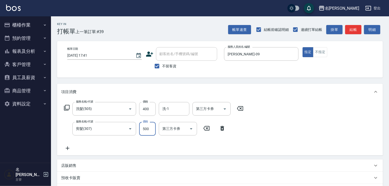
click at [165, 116] on div "洗-1 洗-1" at bounding box center [176, 109] width 34 height 14
click at [167, 112] on input "洗-1" at bounding box center [174, 108] width 26 height 9
click at [66, 146] on icon at bounding box center [67, 148] width 13 height 6
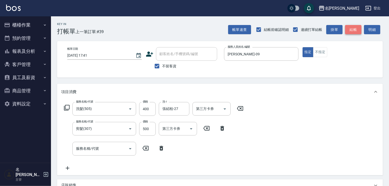
click at [356, 31] on button "結帳" at bounding box center [353, 29] width 16 height 9
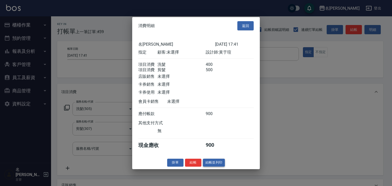
click at [212, 167] on button "結帳並列印" at bounding box center [214, 163] width 22 height 8
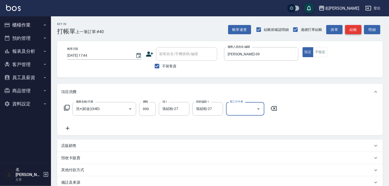
click at [354, 29] on button "結帳" at bounding box center [353, 29] width 16 height 9
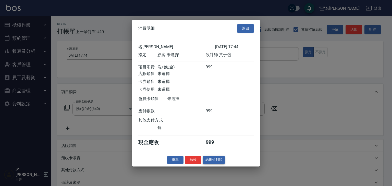
click at [216, 163] on button "結帳並列印" at bounding box center [214, 160] width 22 height 8
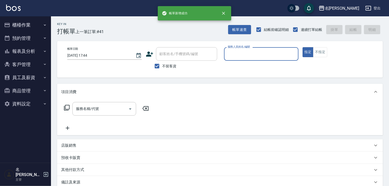
click at [260, 57] on input "服務人員姓名/編號" at bounding box center [262, 54] width 70 height 9
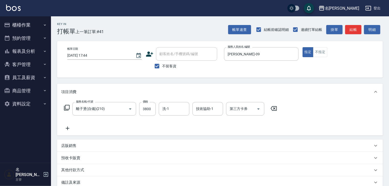
click at [68, 128] on icon at bounding box center [67, 128] width 13 height 6
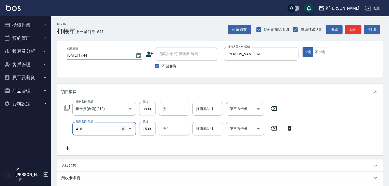
click at [125, 128] on icon "Clear" at bounding box center [123, 128] width 5 height 5
click at [88, 127] on input "服務名稱/代號" at bounding box center [97, 128] width 45 height 9
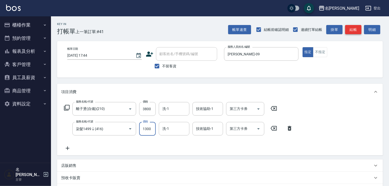
click at [355, 30] on button "結帳" at bounding box center [353, 29] width 16 height 9
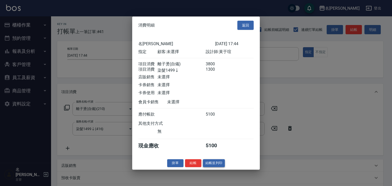
click at [222, 167] on button "結帳並列印" at bounding box center [214, 163] width 22 height 8
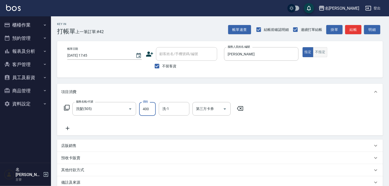
click at [321, 57] on button "不指定" at bounding box center [320, 52] width 14 height 10
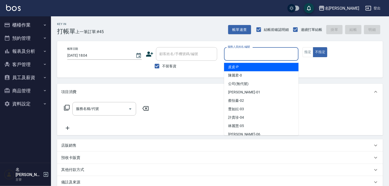
click at [254, 53] on input "服務人員姓名/編號" at bounding box center [262, 54] width 70 height 9
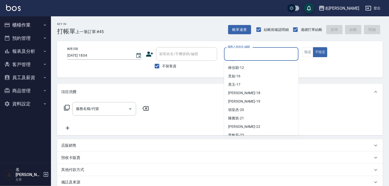
scroll to position [136, 0]
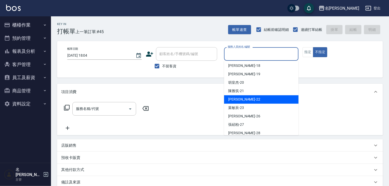
click at [243, 101] on span "[PERSON_NAME] -22" at bounding box center [244, 99] width 32 height 5
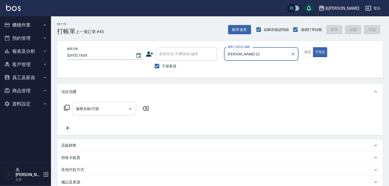
drag, startPoint x: 83, startPoint y: 108, endPoint x: 90, endPoint y: 110, distance: 7.1
click at [84, 108] on input "服務名稱/代號" at bounding box center [101, 108] width 52 height 9
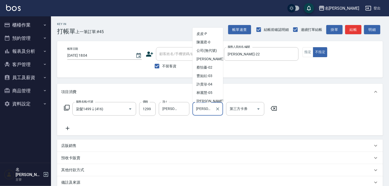
click at [205, 112] on input "[PERSON_NAME]筑-26" at bounding box center [204, 108] width 18 height 9
click at [216, 114] on div at bounding box center [217, 109] width 7 height 14
click at [217, 112] on div at bounding box center [217, 109] width 7 height 14
click at [217, 109] on icon "Clear" at bounding box center [217, 108] width 3 height 3
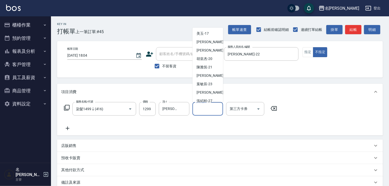
scroll to position [2, 0]
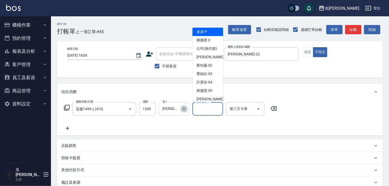
click at [184, 108] on icon "Clear" at bounding box center [184, 108] width 3 height 3
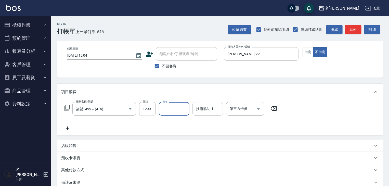
click at [219, 128] on div "服務名稱/代號 染髮1499↓(416) 服務名稱/代號 價格 1299 價格 洗-1 洗-1 技術協助-1 技術協助-1 第三方卡券 第三方卡券" at bounding box center [170, 116] width 219 height 29
drag, startPoint x: 331, startPoint y: 117, endPoint x: 327, endPoint y: 119, distance: 5.3
drag, startPoint x: 327, startPoint y: 119, endPoint x: 277, endPoint y: 134, distance: 52.0
click at [277, 134] on div "服務名稱/代號 染髮1499↓(416) 服務名稱/代號 價格 1299 價格 洗-1 洗-1 技術協助-1 技術協助-1 第三方卡券 第三方卡券" at bounding box center [220, 117] width 326 height 35
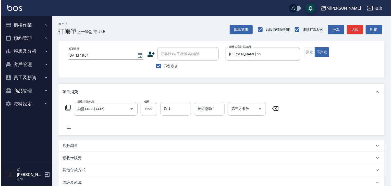
scroll to position [60, 0]
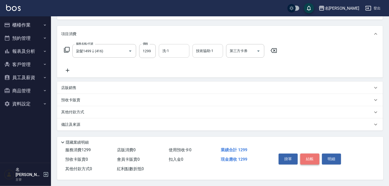
click at [315, 157] on button "結帳" at bounding box center [310, 159] width 19 height 11
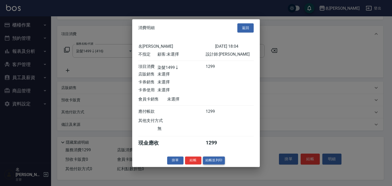
click at [221, 163] on button "結帳並列印" at bounding box center [214, 160] width 22 height 8
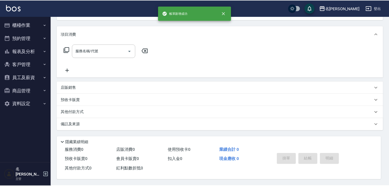
scroll to position [0, 0]
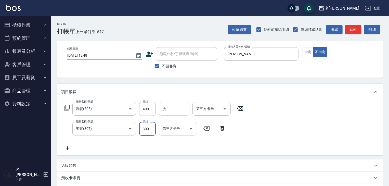
click at [168, 106] on input "洗-1" at bounding box center [174, 108] width 26 height 9
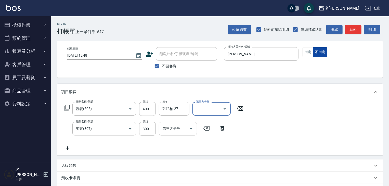
drag, startPoint x: 305, startPoint y: 54, endPoint x: 315, endPoint y: 49, distance: 11.4
click at [305, 54] on button "指定" at bounding box center [308, 52] width 11 height 10
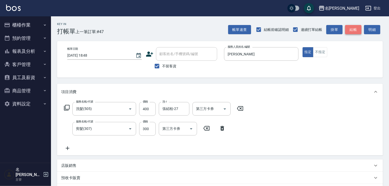
click at [362, 28] on button "結帳" at bounding box center [353, 29] width 16 height 9
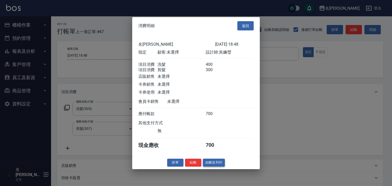
click at [217, 166] on button "結帳並列印" at bounding box center [214, 163] width 22 height 8
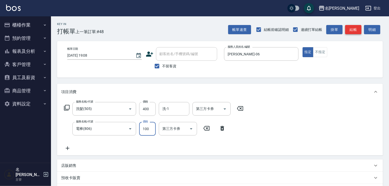
click at [348, 26] on button "結帳" at bounding box center [353, 29] width 16 height 9
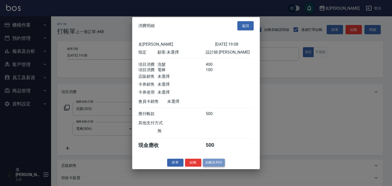
click at [217, 163] on button "結帳並列印" at bounding box center [214, 163] width 22 height 8
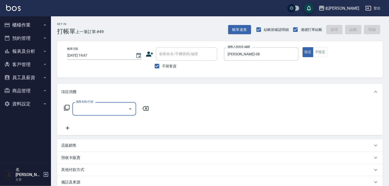
click at [93, 104] on div "服務名稱/代號" at bounding box center [104, 109] width 64 height 14
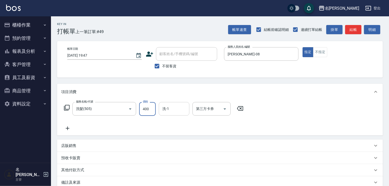
click at [184, 114] on div "洗-1" at bounding box center [174, 109] width 31 height 14
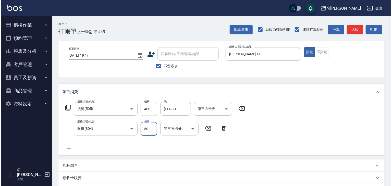
scroll to position [80, 0]
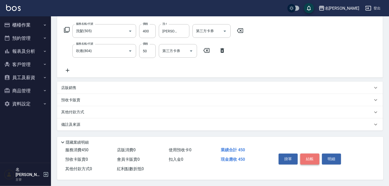
click at [310, 154] on button "結帳" at bounding box center [310, 159] width 19 height 11
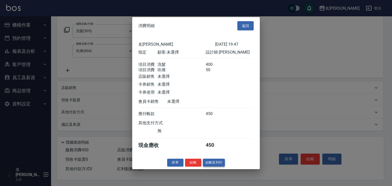
click at [209, 165] on button "結帳並列印" at bounding box center [214, 163] width 22 height 8
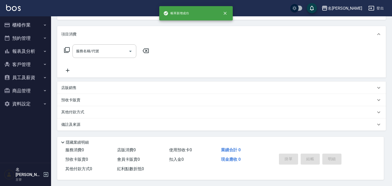
scroll to position [0, 0]
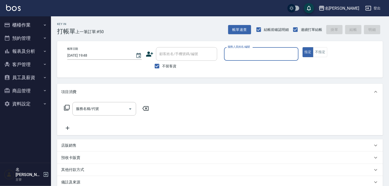
click at [31, 27] on button "櫃檯作業" at bounding box center [25, 24] width 47 height 13
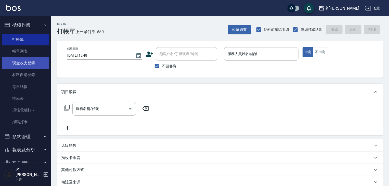
click at [31, 67] on link "現金收支登錄" at bounding box center [25, 63] width 47 height 12
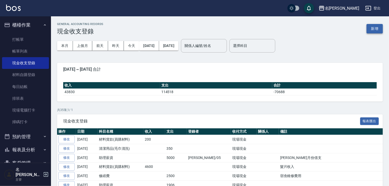
click at [372, 25] on button "新增" at bounding box center [375, 28] width 16 height 9
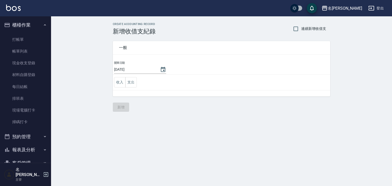
click at [136, 83] on button "支出" at bounding box center [130, 82] width 11 height 10
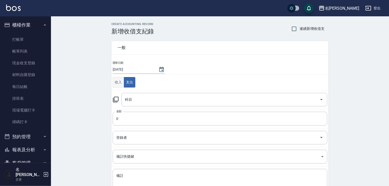
click at [120, 79] on button "收入" at bounding box center [118, 82] width 11 height 10
click at [131, 82] on button "支出" at bounding box center [129, 82] width 11 height 10
click at [117, 98] on icon at bounding box center [116, 99] width 6 height 6
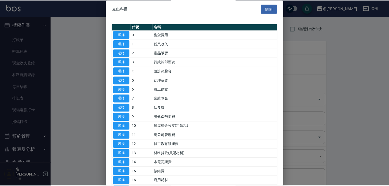
scroll to position [27, 0]
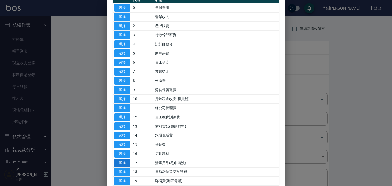
click at [124, 163] on button "選擇" at bounding box center [122, 163] width 16 height 8
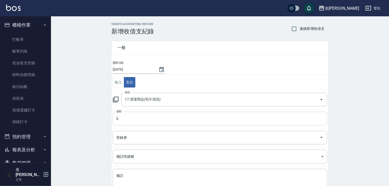
click at [140, 118] on input "0" at bounding box center [220, 119] width 215 height 14
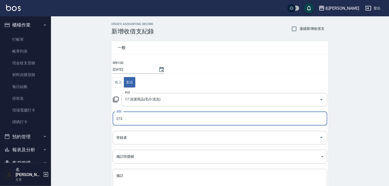
scroll to position [39, 0]
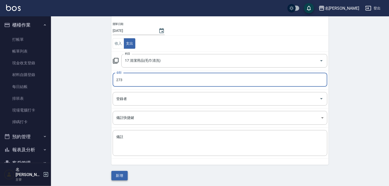
click at [125, 176] on button "新增" at bounding box center [120, 175] width 16 height 9
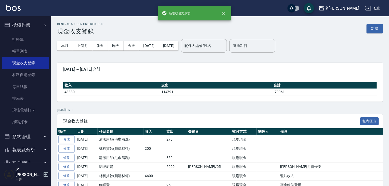
scroll to position [47, 0]
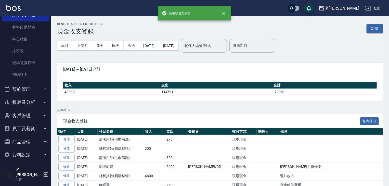
click at [29, 99] on button "報表及分析" at bounding box center [25, 102] width 47 height 13
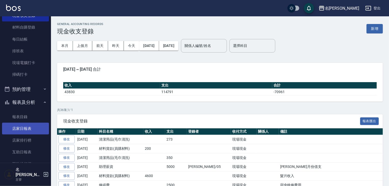
click at [24, 127] on link "店家日報表" at bounding box center [25, 129] width 47 height 12
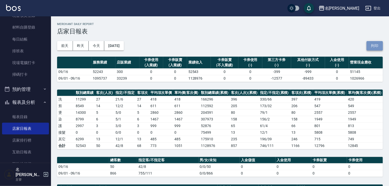
click at [380, 47] on button "列印" at bounding box center [375, 45] width 16 height 9
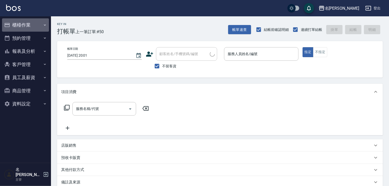
click at [25, 22] on button "櫃檯作業" at bounding box center [25, 24] width 47 height 13
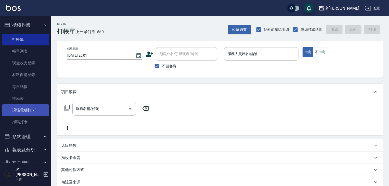
click at [31, 104] on link "現場電腦打卡" at bounding box center [25, 110] width 47 height 12
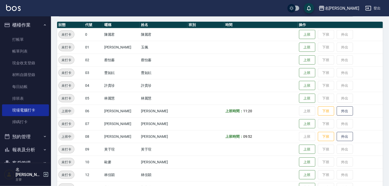
scroll to position [82, 0]
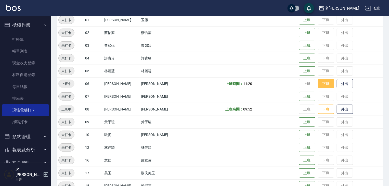
click at [319, 84] on button "下班" at bounding box center [326, 83] width 16 height 9
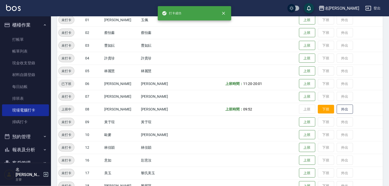
click at [318, 112] on button "下班" at bounding box center [326, 109] width 16 height 9
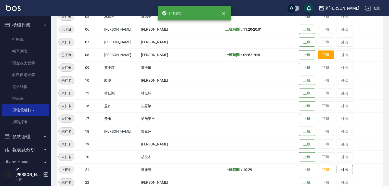
scroll to position [190, 0]
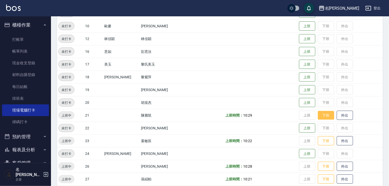
click at [318, 114] on button "下班" at bounding box center [326, 115] width 16 height 9
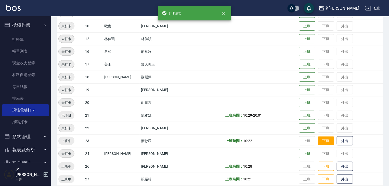
click at [318, 140] on button "下班" at bounding box center [326, 141] width 16 height 9
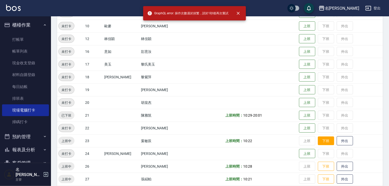
scroll to position [218, 0]
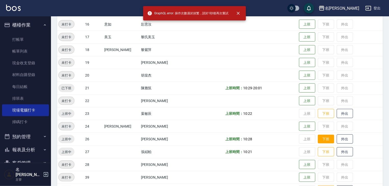
click at [319, 140] on button "下班" at bounding box center [326, 139] width 16 height 9
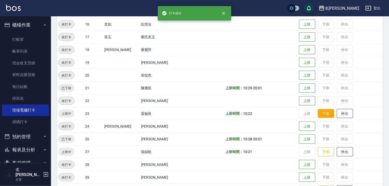
click at [319, 110] on button "下班" at bounding box center [326, 113] width 16 height 9
click at [323, 153] on button "下班" at bounding box center [326, 151] width 16 height 9
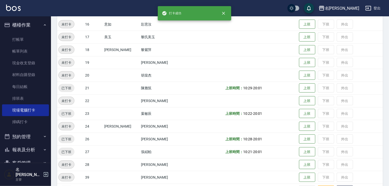
scroll to position [299, 0]
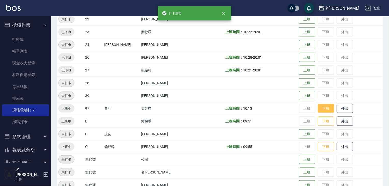
click at [321, 112] on button "下班" at bounding box center [326, 108] width 16 height 9
click at [319, 119] on button "下班" at bounding box center [326, 121] width 16 height 9
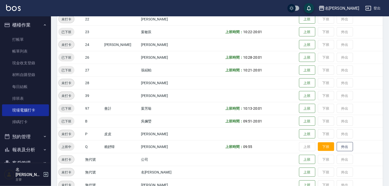
click at [319, 147] on button "下班" at bounding box center [326, 146] width 16 height 9
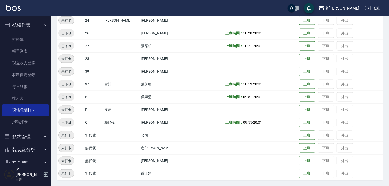
scroll to position [47, 0]
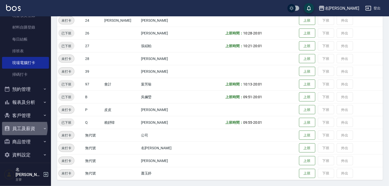
click at [21, 128] on button "員工及薪資" at bounding box center [25, 128] width 47 height 13
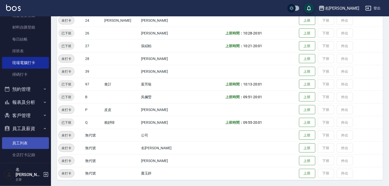
scroll to position [75, 0]
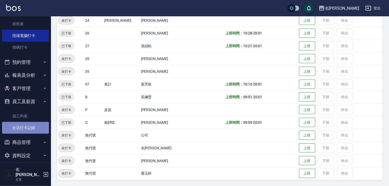
click at [27, 128] on link "全店打卡記錄" at bounding box center [25, 128] width 47 height 12
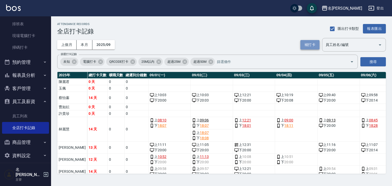
click at [315, 47] on button "補打卡" at bounding box center [309, 44] width 19 height 9
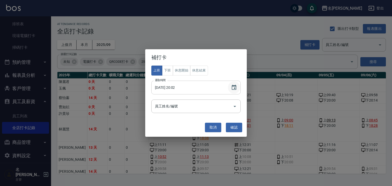
click at [232, 86] on icon "Choose date, selected date is 2025-09-16" at bounding box center [234, 87] width 5 height 5
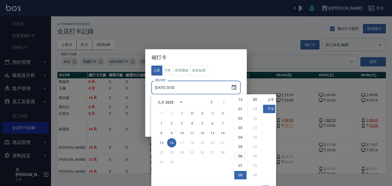
scroll to position [29, 0]
click at [239, 177] on ul "12 01 02 03 04 05 06 07 08 09 10 11" at bounding box center [240, 136] width 14 height 85
drag, startPoint x: 263, startPoint y: 100, endPoint x: 267, endPoint y: 100, distance: 4.3
click at [264, 100] on li "上午" at bounding box center [269, 99] width 12 height 8
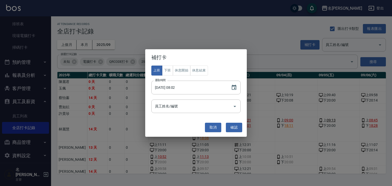
click at [267, 100] on li "上午" at bounding box center [269, 99] width 12 height 8
click at [190, 89] on input "2025/09/16 08:02" at bounding box center [188, 88] width 75 height 14
click at [199, 84] on input "2025/09/16 08:02" at bounding box center [188, 88] width 75 height 14
click at [230, 88] on button "Choose date, selected date is 2025-09-16" at bounding box center [234, 87] width 12 height 12
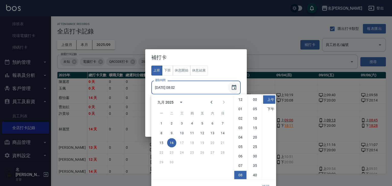
scroll to position [29, 0]
click at [240, 172] on li "11" at bounding box center [240, 175] width 12 height 8
click at [254, 107] on li "05" at bounding box center [255, 109] width 12 height 8
type input "2025/09/16 11:05"
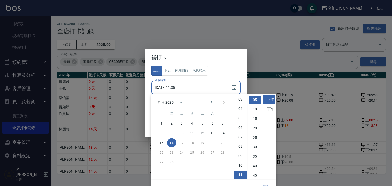
click at [270, 184] on button "確認" at bounding box center [266, 186] width 16 height 9
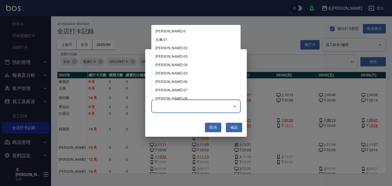
click at [213, 102] on input "員工姓名/編號" at bounding box center [192, 106] width 77 height 9
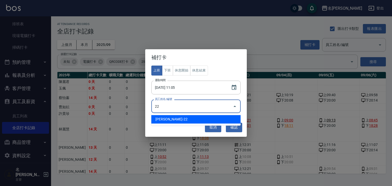
click at [185, 119] on li "[PERSON_NAME]-22" at bounding box center [195, 119] width 89 height 8
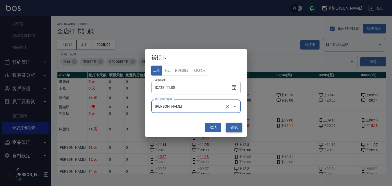
type input "[PERSON_NAME]"
click at [232, 127] on button "確認" at bounding box center [234, 127] width 16 height 9
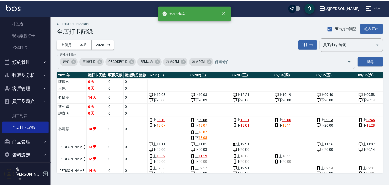
scroll to position [0, 0]
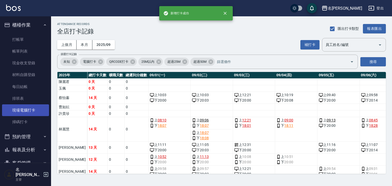
click at [26, 108] on link "現場電腦打卡" at bounding box center [25, 110] width 47 height 12
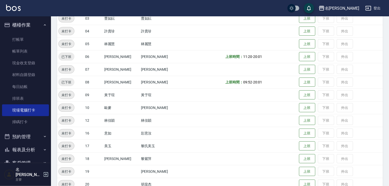
scroll to position [218, 0]
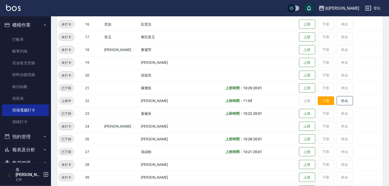
click at [318, 99] on button "下班" at bounding box center [326, 100] width 16 height 9
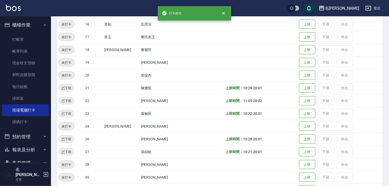
scroll to position [324, 0]
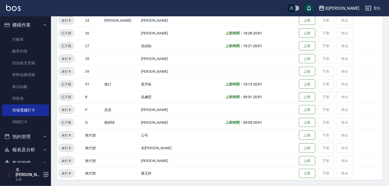
click at [253, 83] on span "20:01" at bounding box center [257, 84] width 9 height 4
click at [20, 7] on img at bounding box center [13, 8] width 15 height 6
